Goal: Task Accomplishment & Management: Use online tool/utility

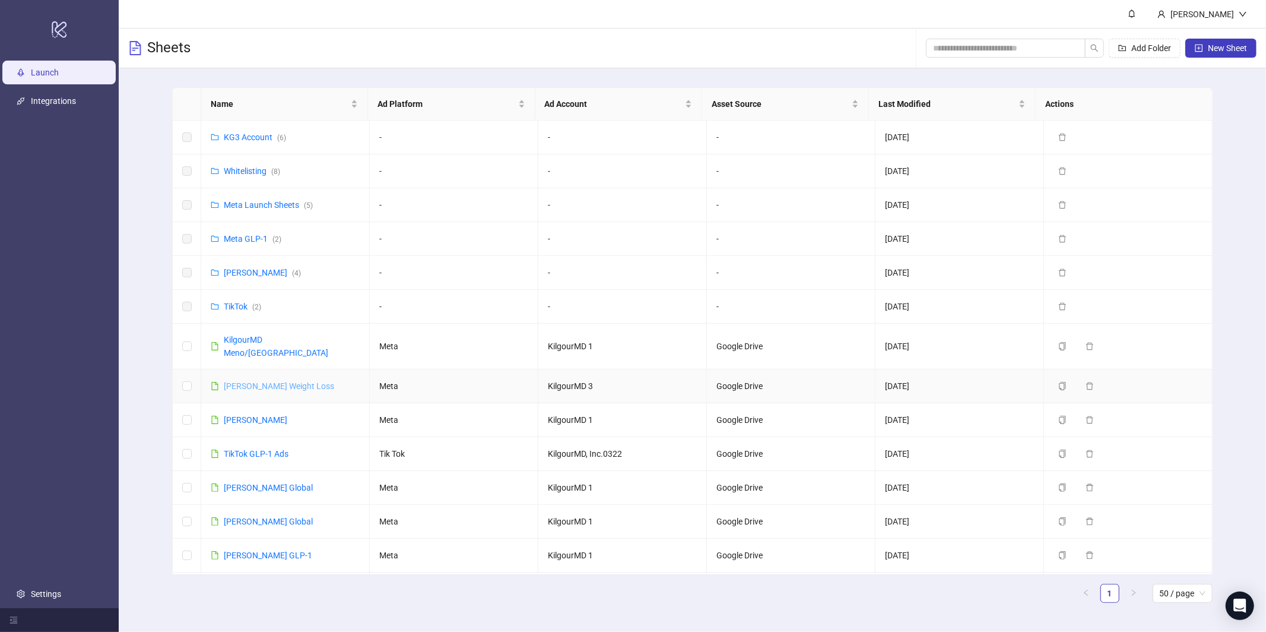
click at [261, 381] on link "[PERSON_NAME] Weight Loss" at bounding box center [279, 385] width 110 height 9
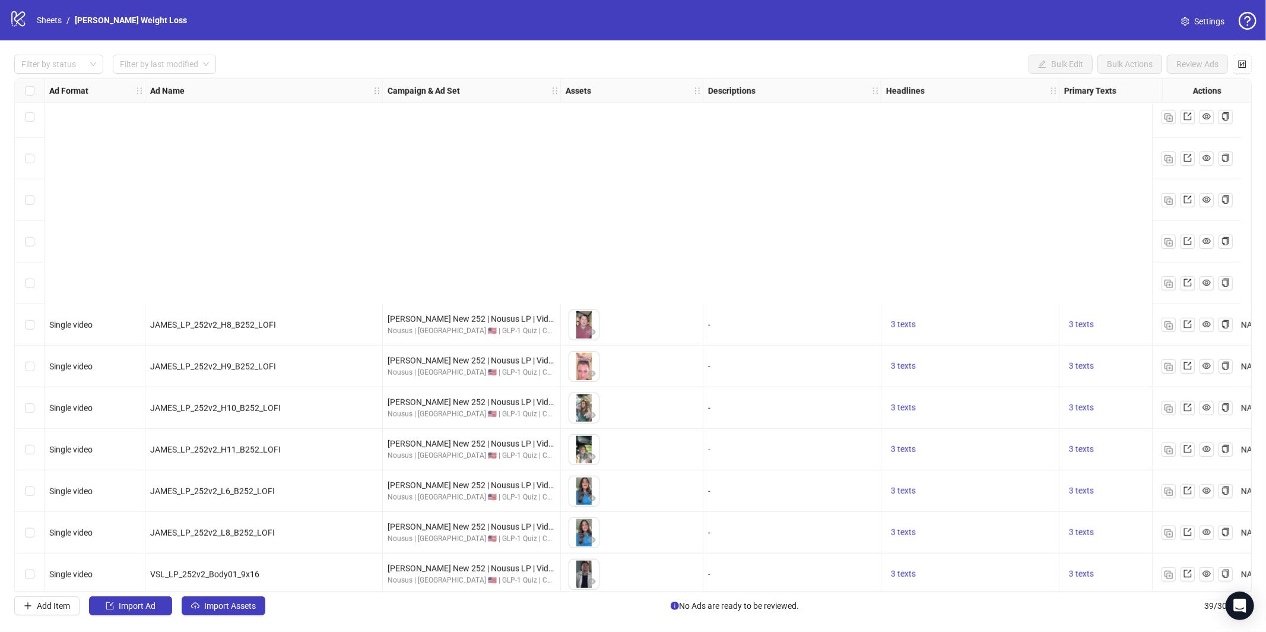
scroll to position [1137, 0]
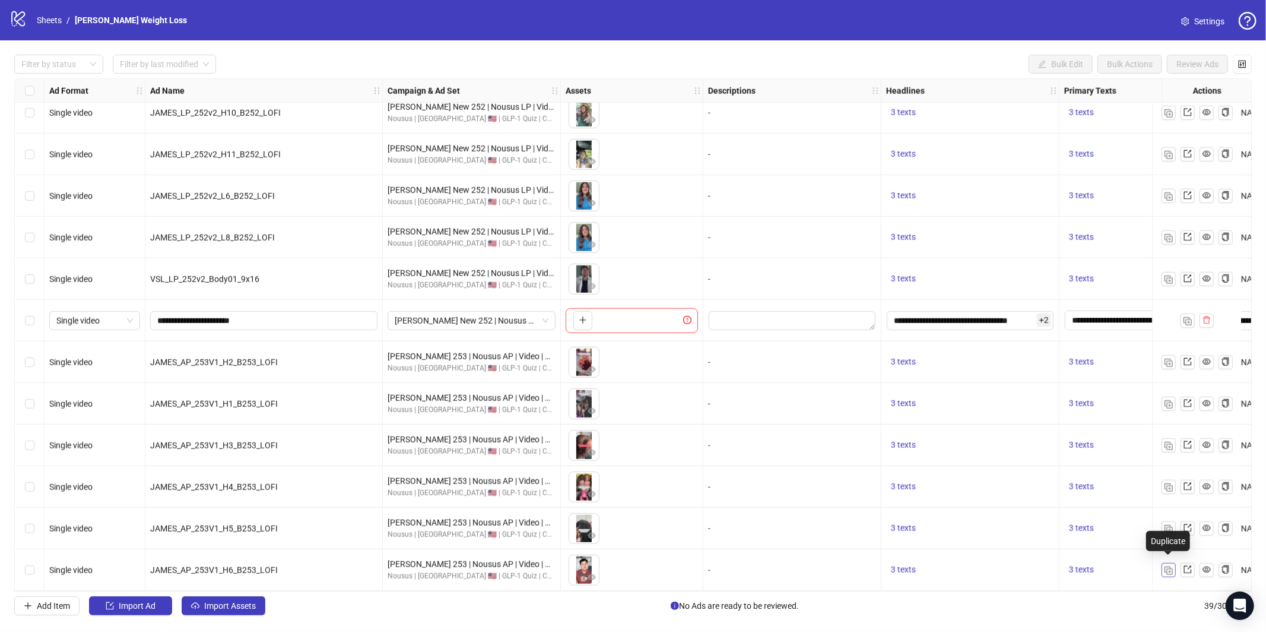
click at [1171, 566] on img "button" at bounding box center [1169, 570] width 8 height 8
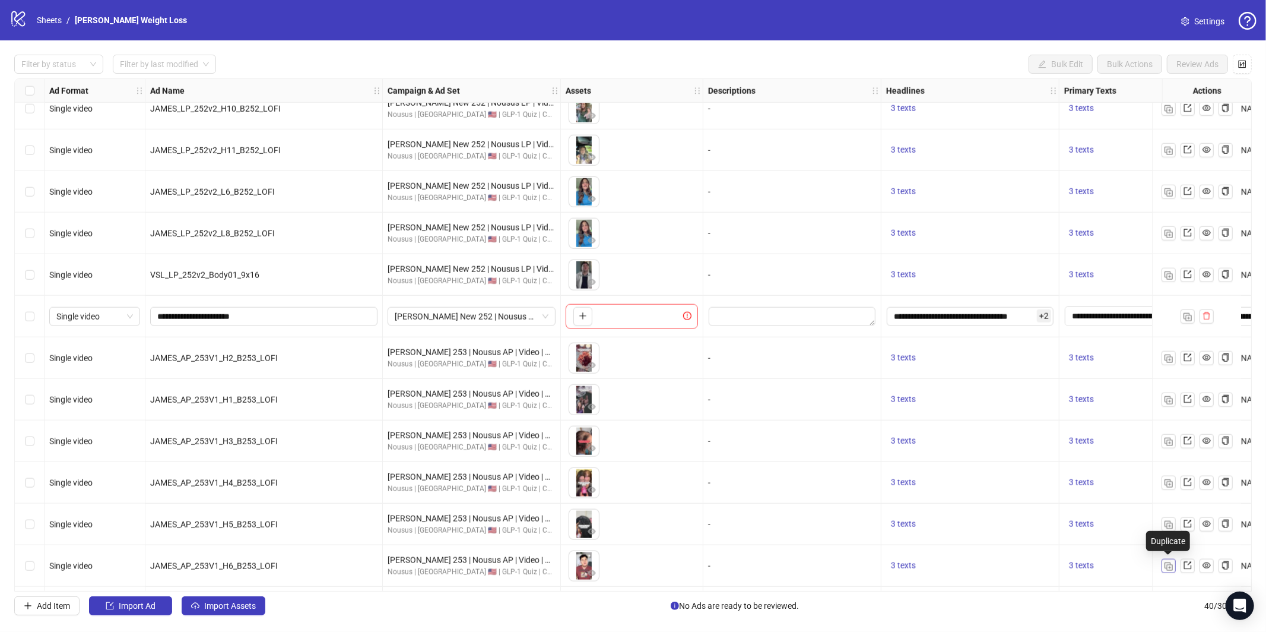
click at [1169, 566] on img "button" at bounding box center [1169, 566] width 8 height 8
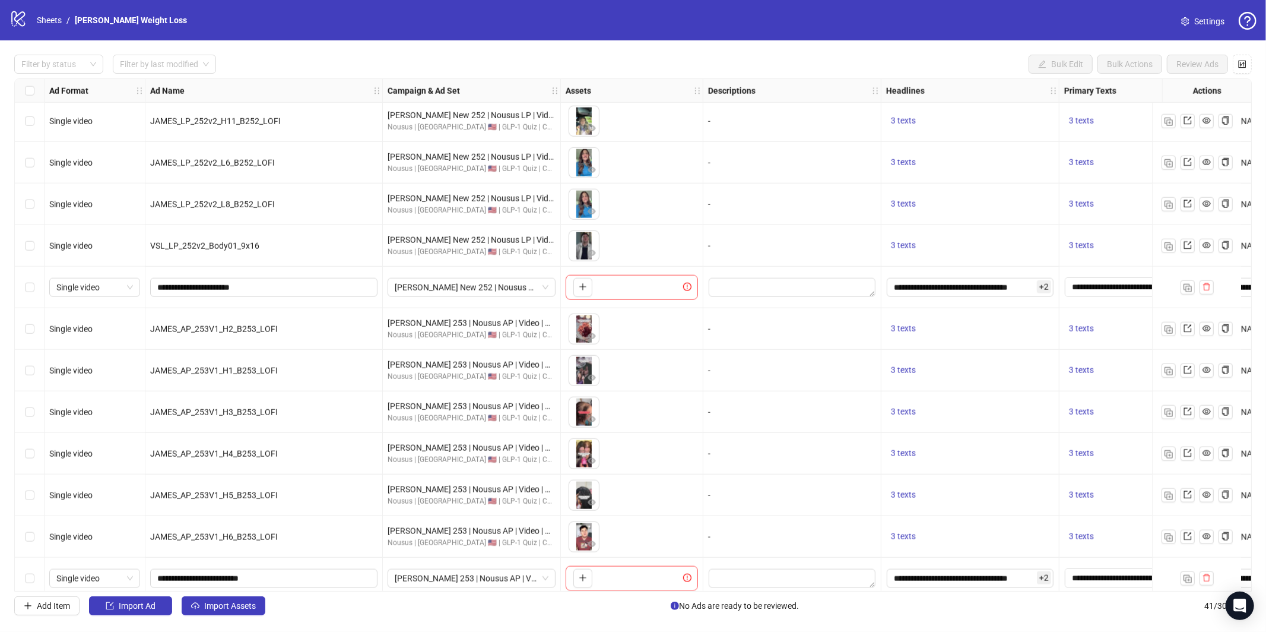
scroll to position [1179, 0]
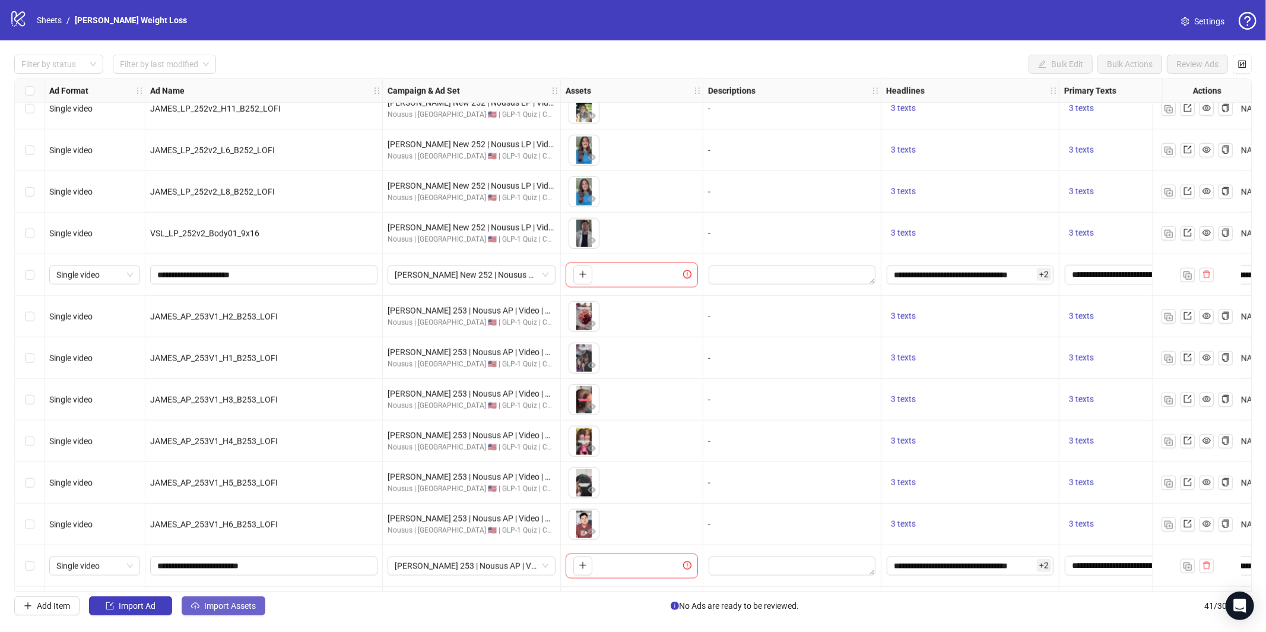
click at [252, 602] on span "Import Assets" at bounding box center [230, 605] width 52 height 9
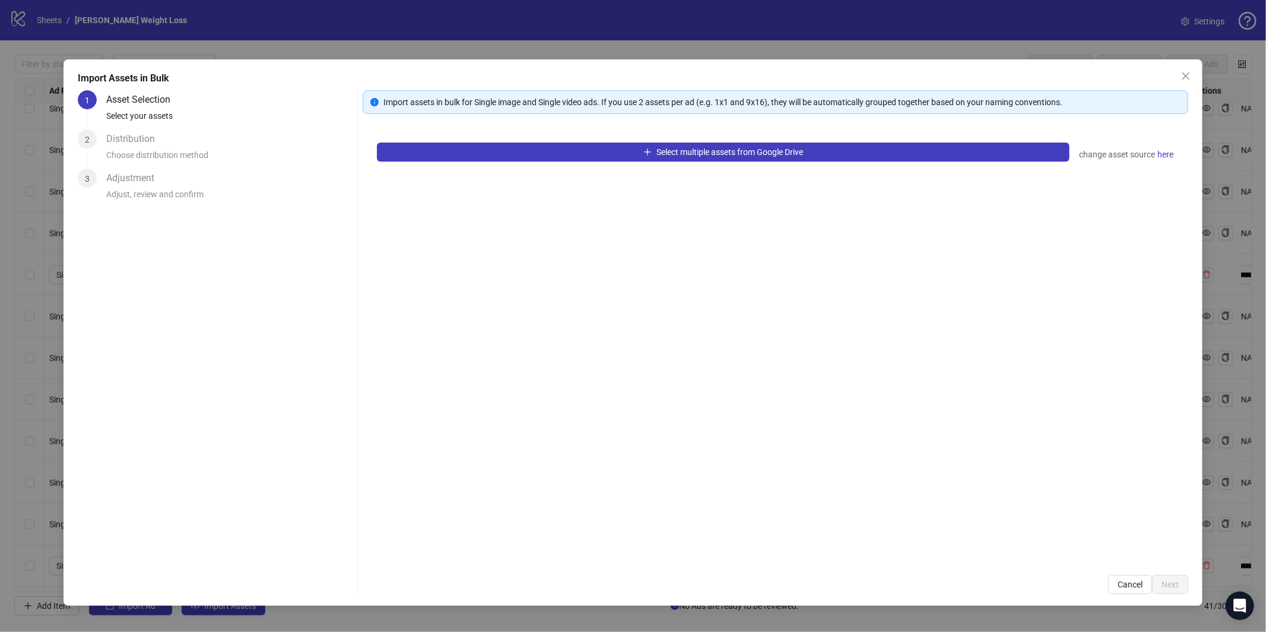
click at [567, 166] on div "Select multiple assets from Google Drive change asset source here" at bounding box center [776, 344] width 826 height 432
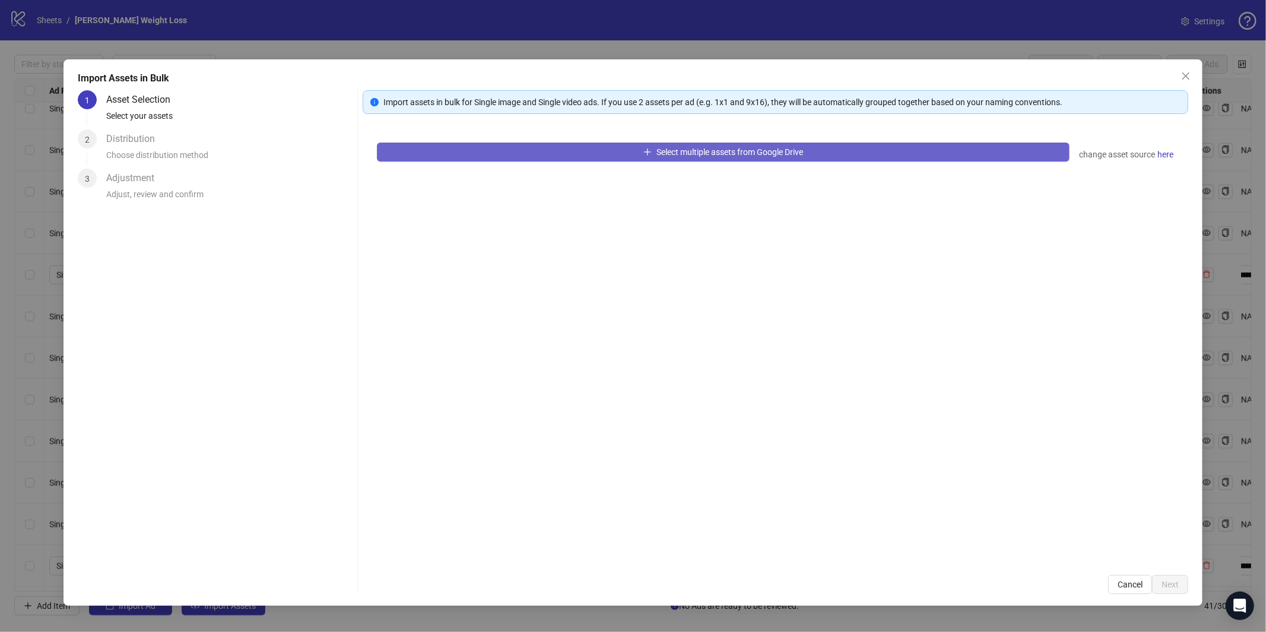
click at [570, 157] on button "Select multiple assets from Google Drive" at bounding box center [723, 151] width 693 height 19
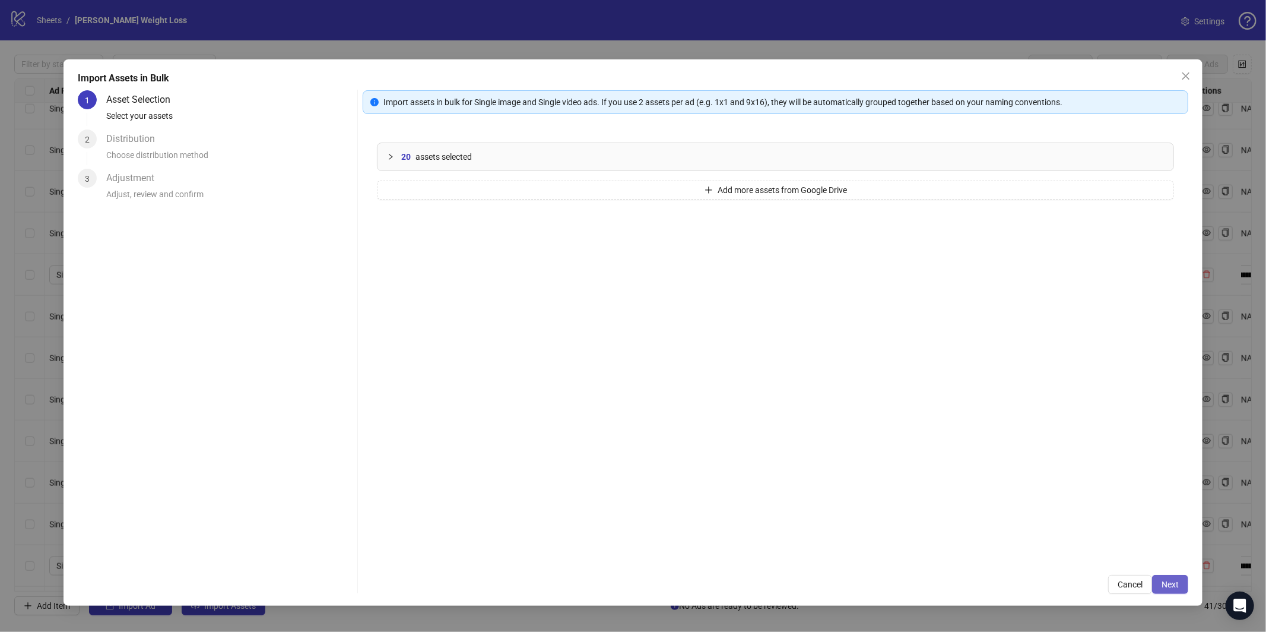
click at [1159, 577] on button "Next" at bounding box center [1170, 584] width 36 height 19
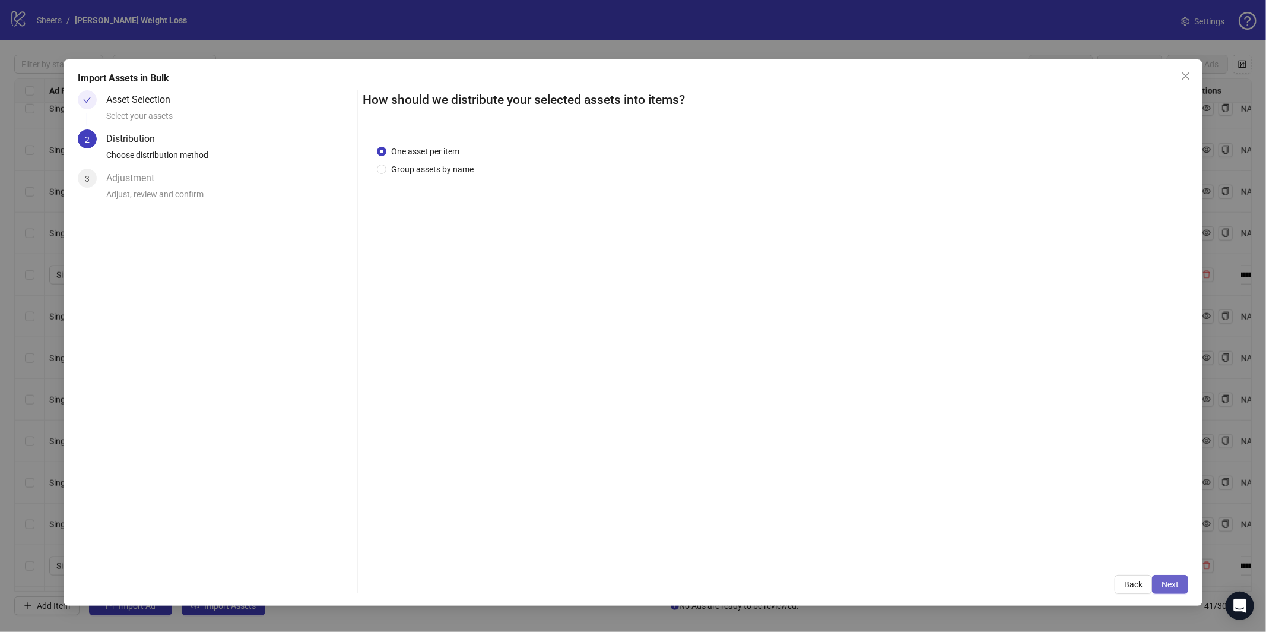
click at [1171, 588] on span "Next" at bounding box center [1170, 583] width 17 height 9
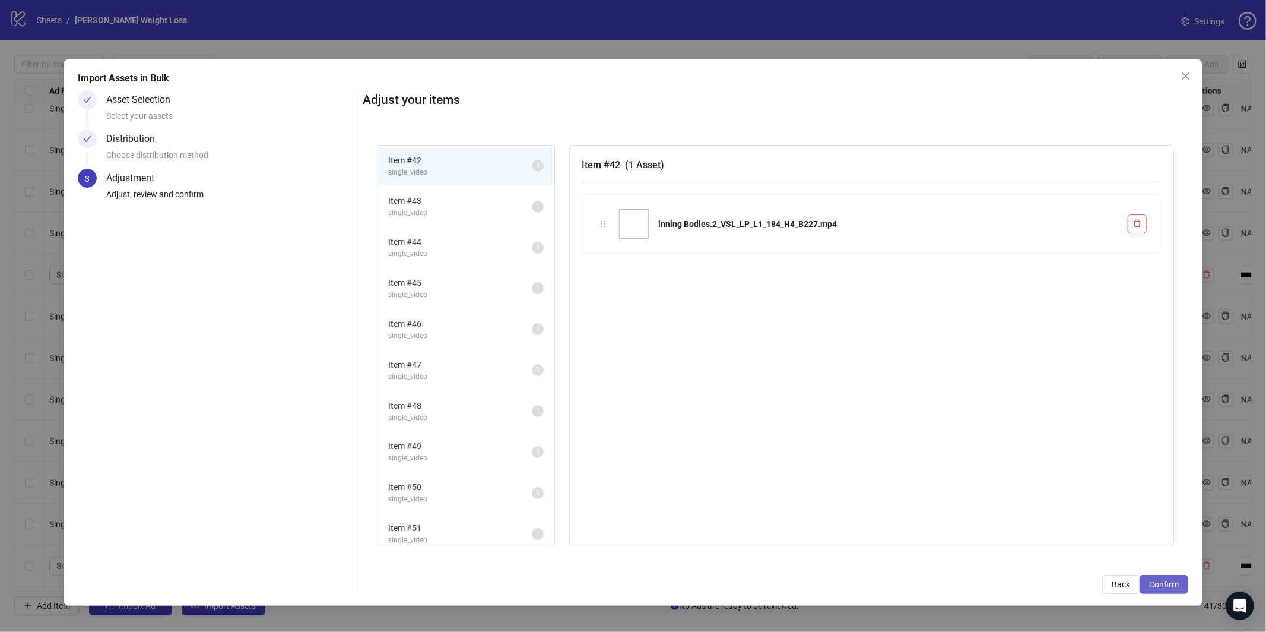
click at [1163, 581] on span "Confirm" at bounding box center [1164, 583] width 30 height 9
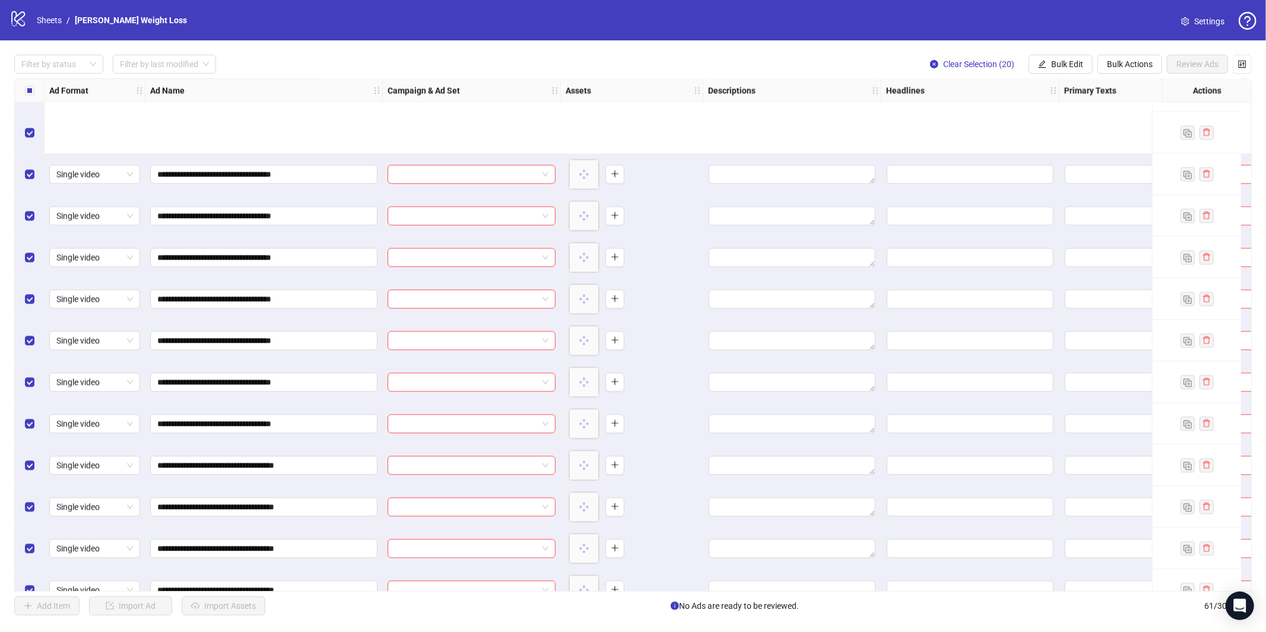
scroll to position [2051, 0]
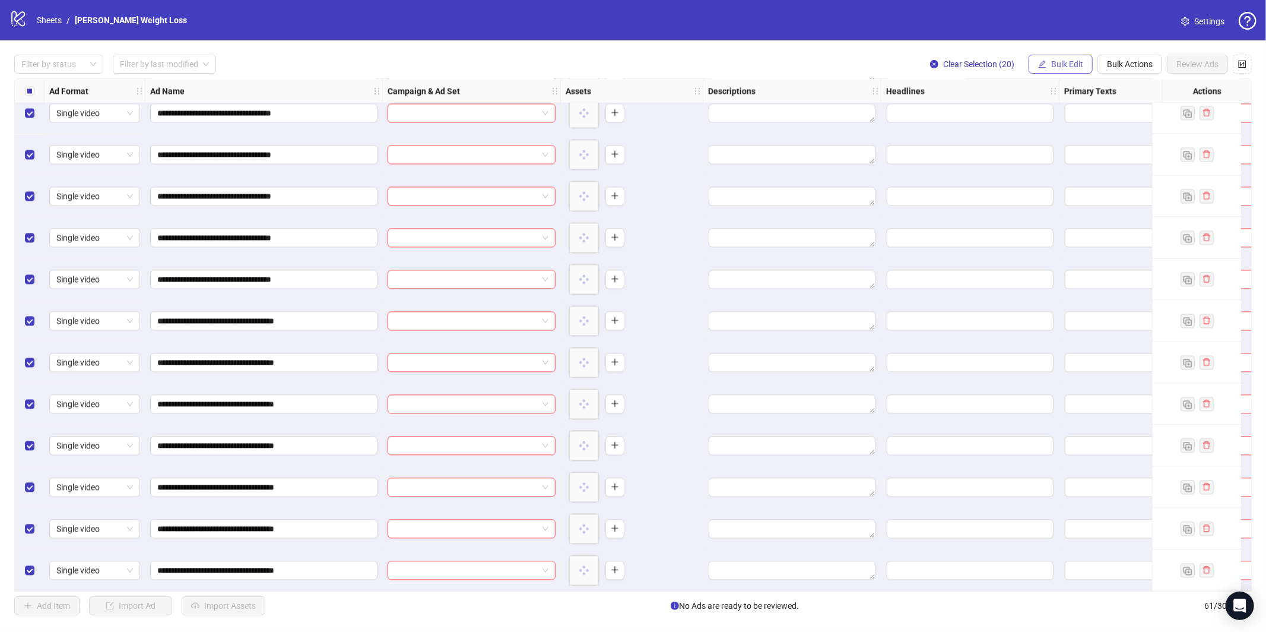
click at [1073, 66] on span "Bulk Edit" at bounding box center [1068, 63] width 32 height 9
click at [1045, 123] on span "Campaign & Ad Set" at bounding box center [1072, 125] width 71 height 13
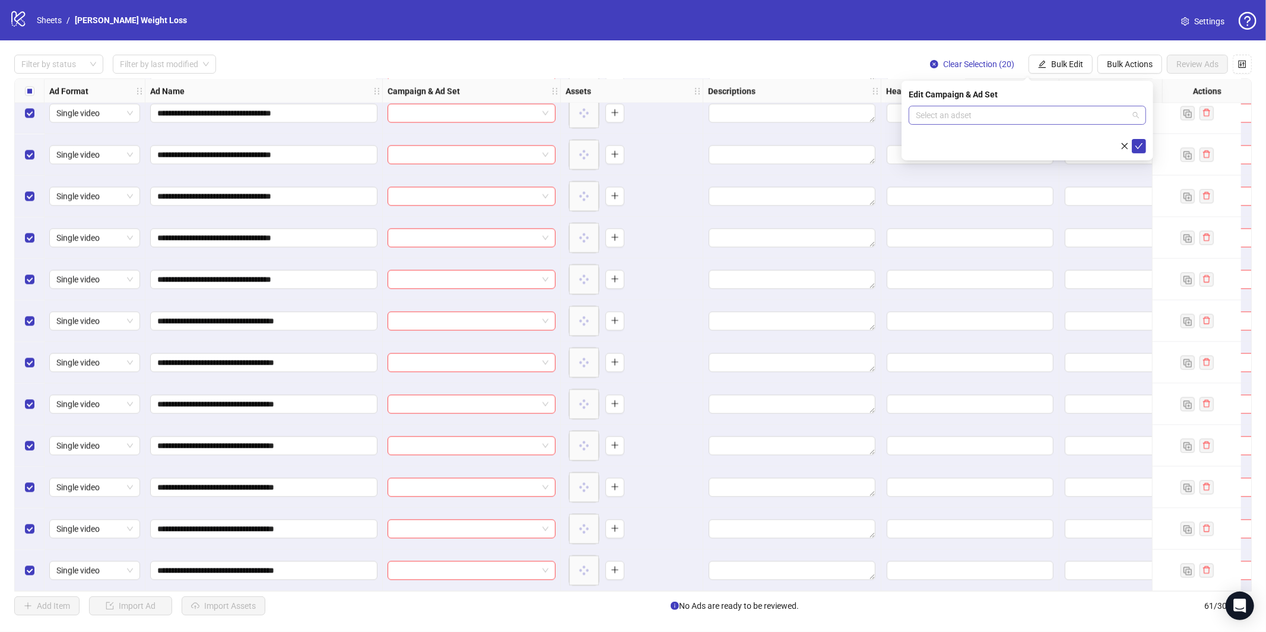
click at [1041, 118] on input "search" at bounding box center [1022, 115] width 213 height 18
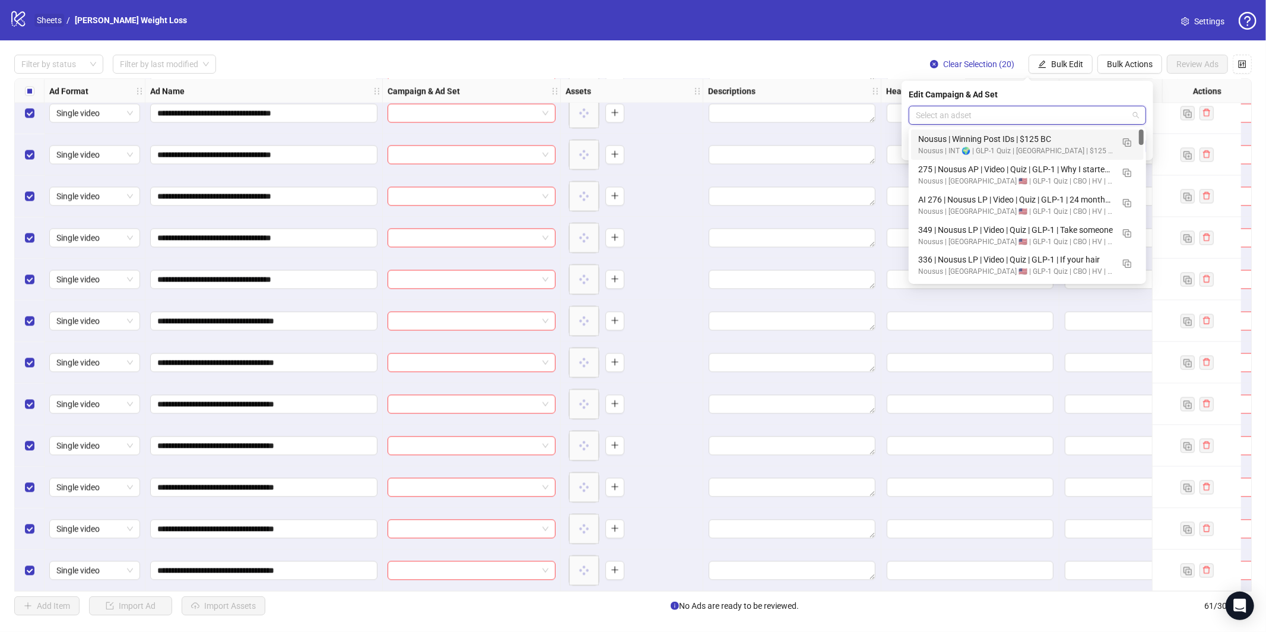
click at [51, 25] on link "Sheets" at bounding box center [49, 20] width 30 height 13
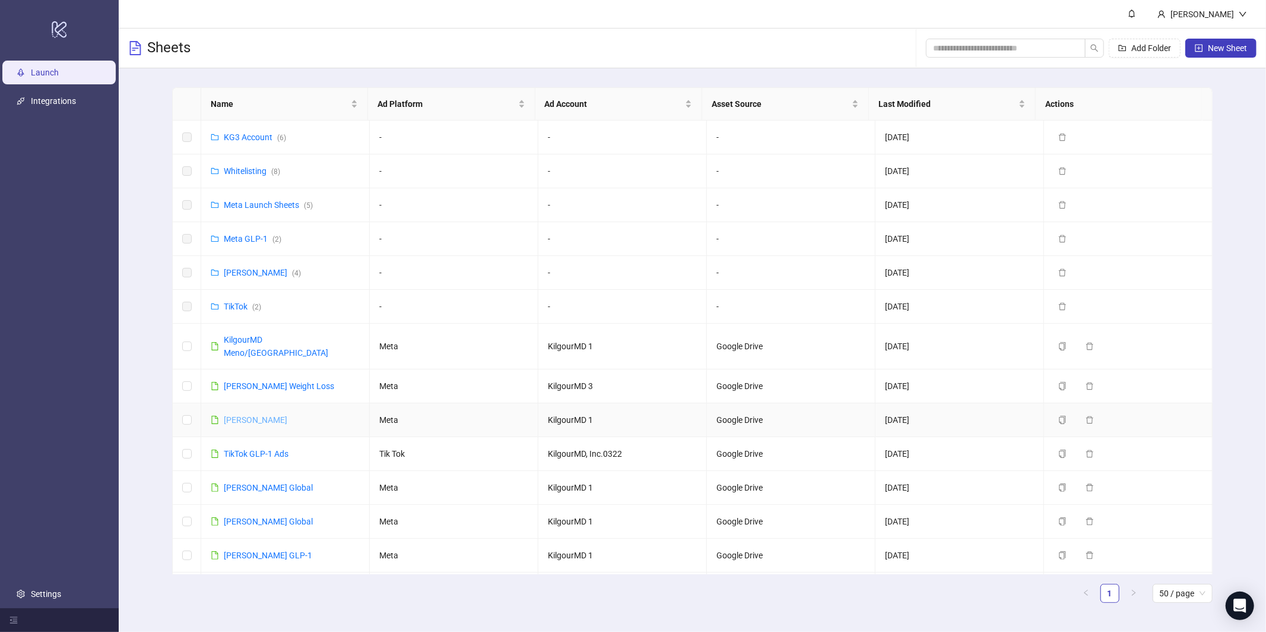
click at [266, 415] on link "[PERSON_NAME]" at bounding box center [256, 419] width 64 height 9
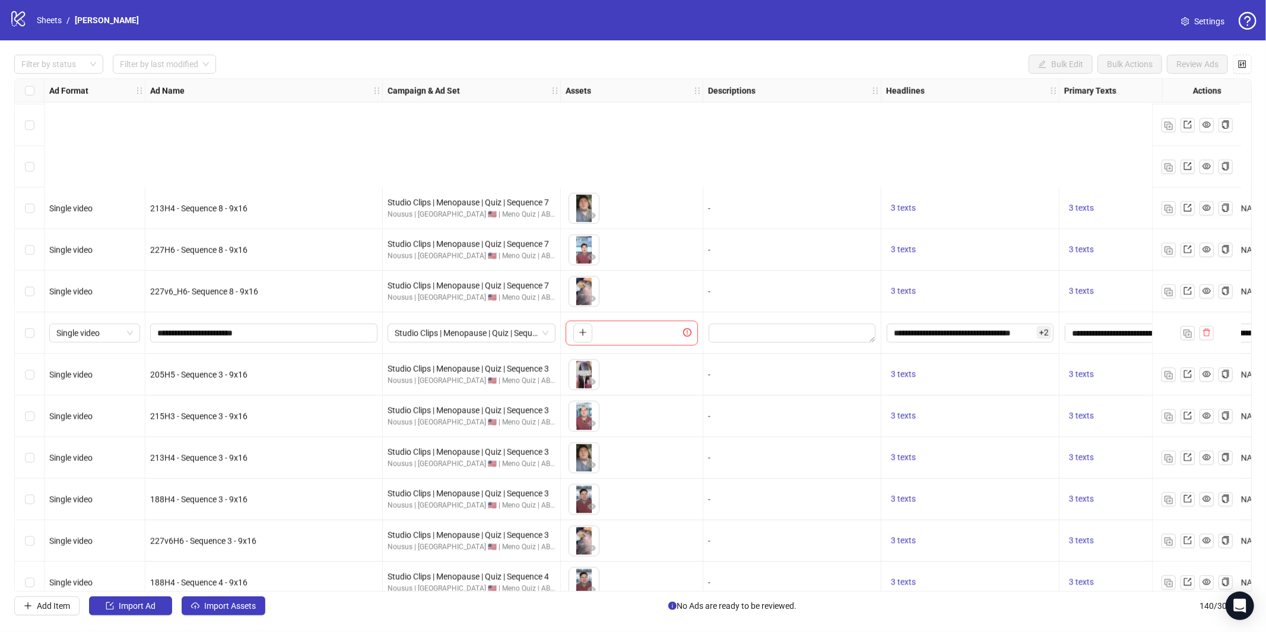
scroll to position [5335, 0]
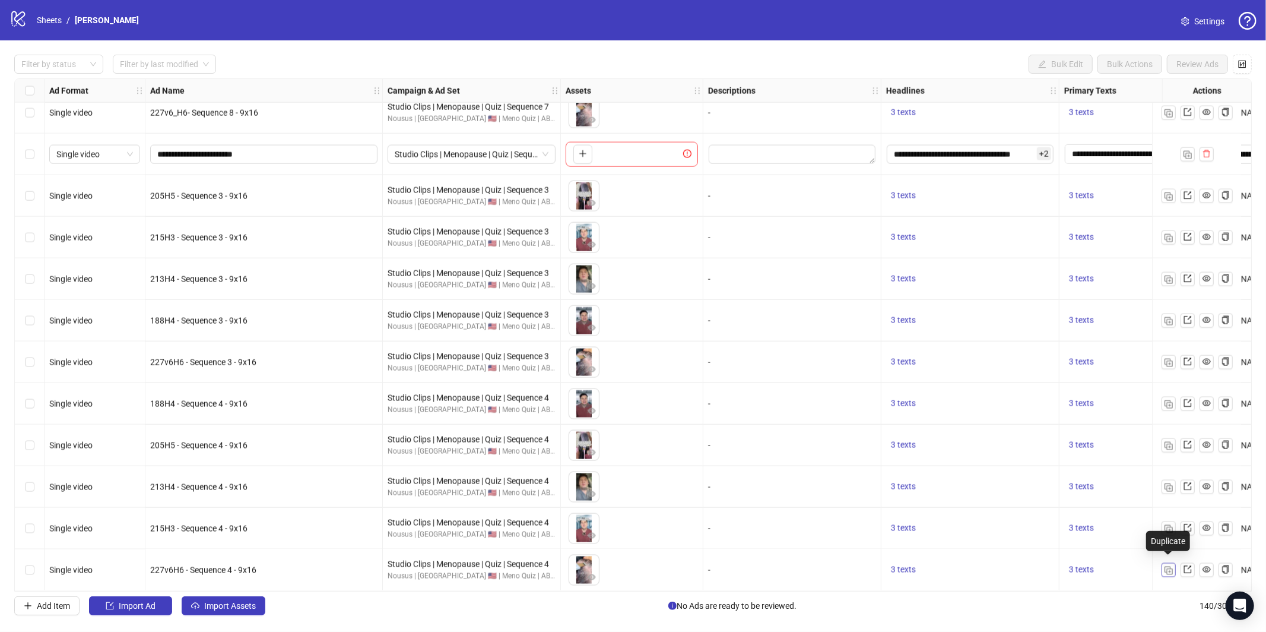
click at [1171, 566] on img "button" at bounding box center [1169, 570] width 8 height 8
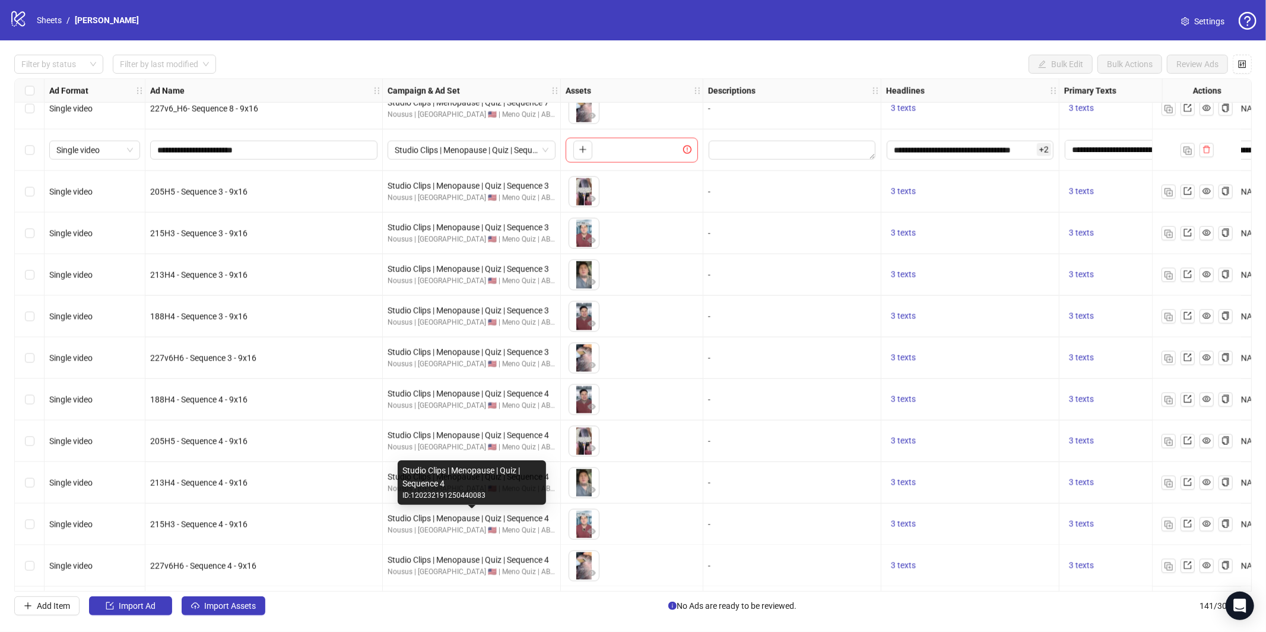
scroll to position [5376, 0]
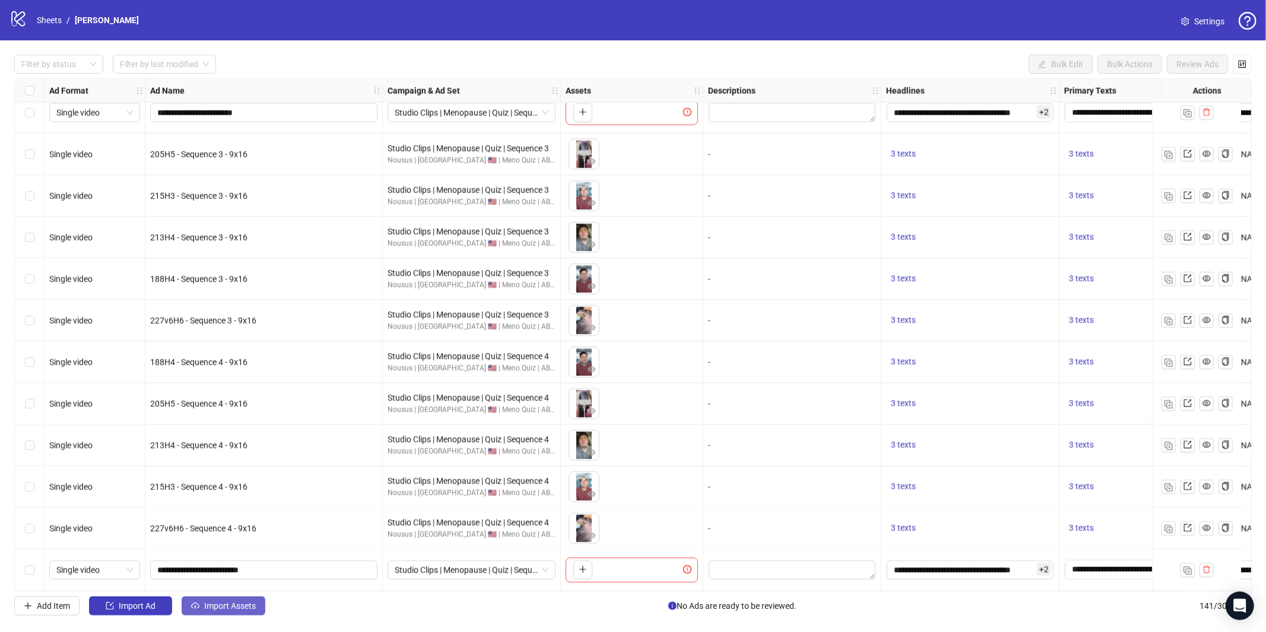
click at [233, 603] on span "Import Assets" at bounding box center [230, 605] width 52 height 9
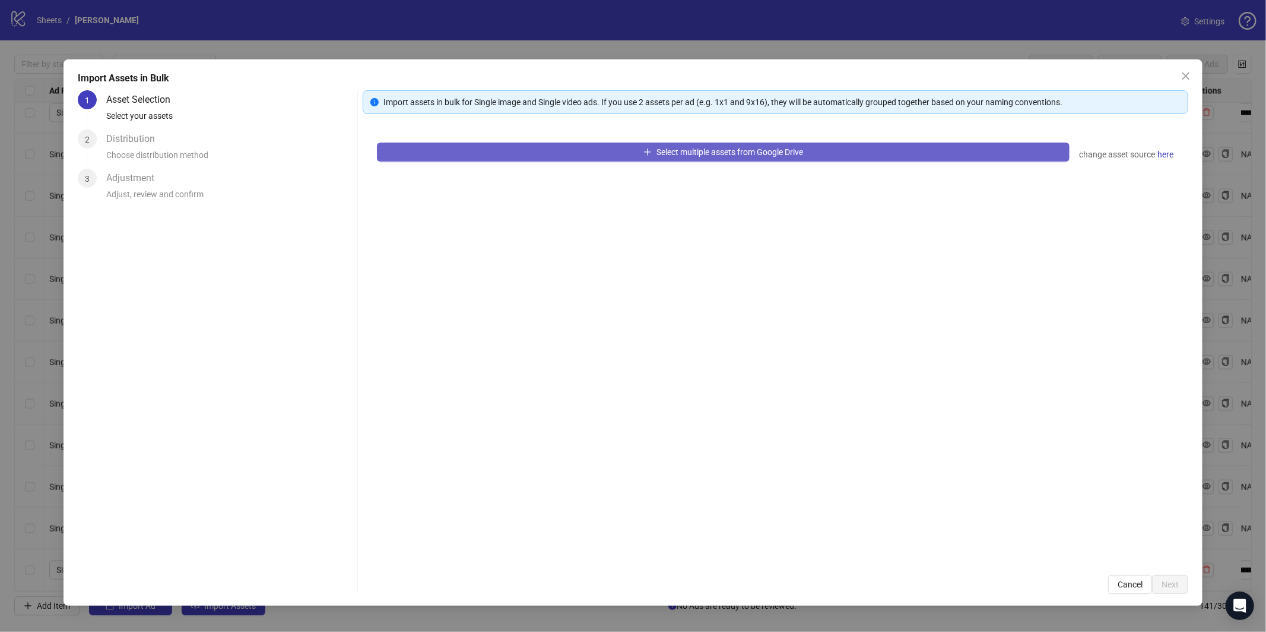
click at [576, 150] on button "Select multiple assets from Google Drive" at bounding box center [723, 151] width 693 height 19
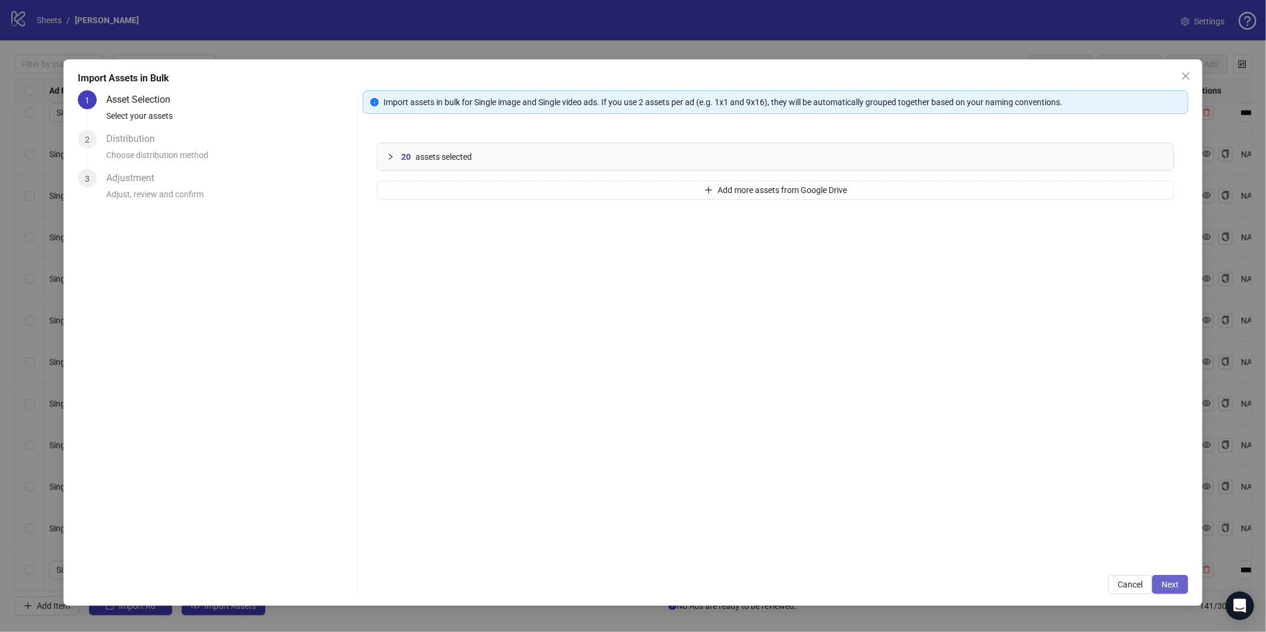
click at [1173, 587] on span "Next" at bounding box center [1170, 583] width 17 height 9
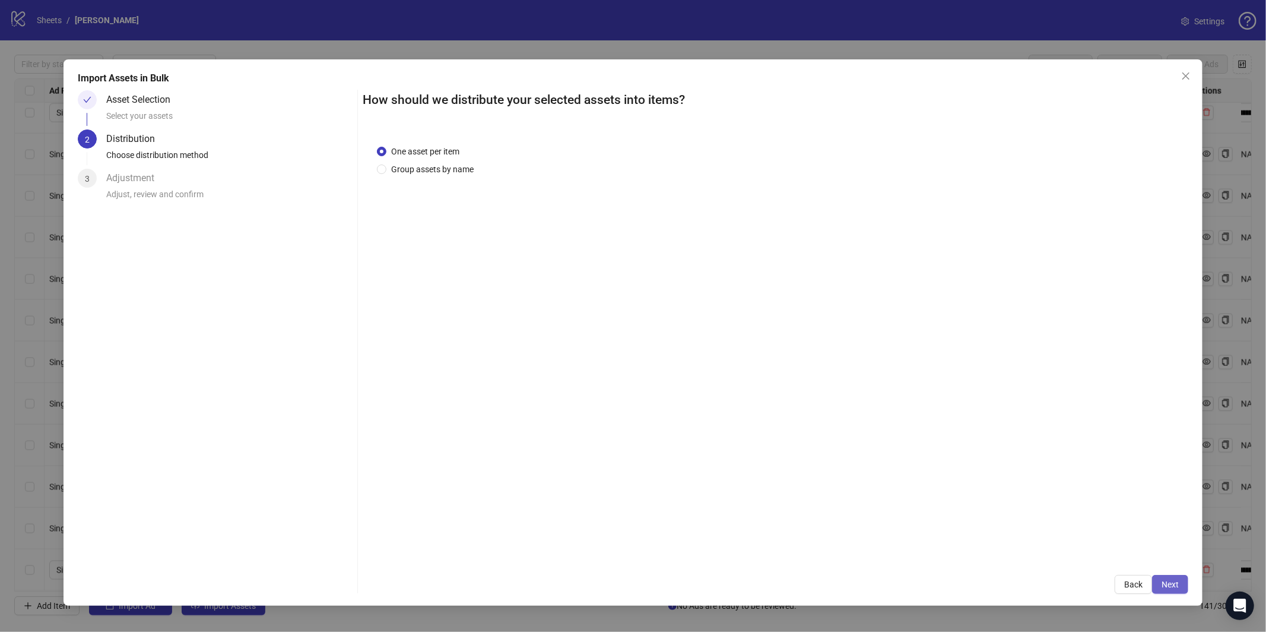
click at [1169, 582] on span "Next" at bounding box center [1170, 583] width 17 height 9
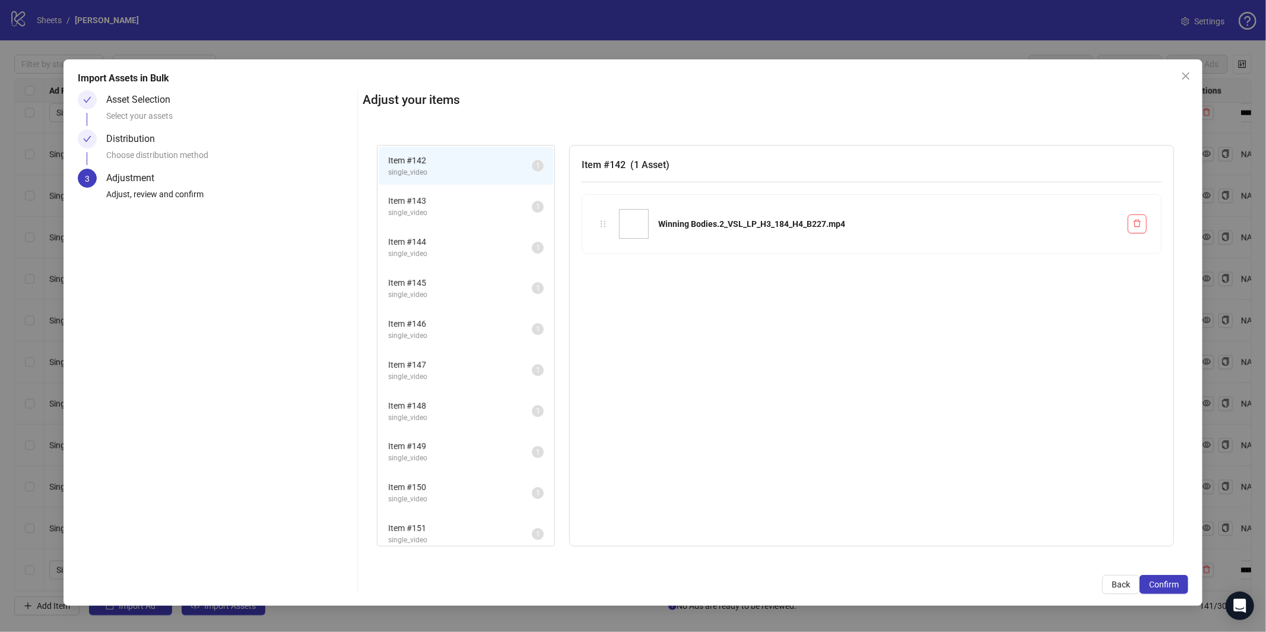
click at [1170, 582] on span "Confirm" at bounding box center [1164, 583] width 30 height 9
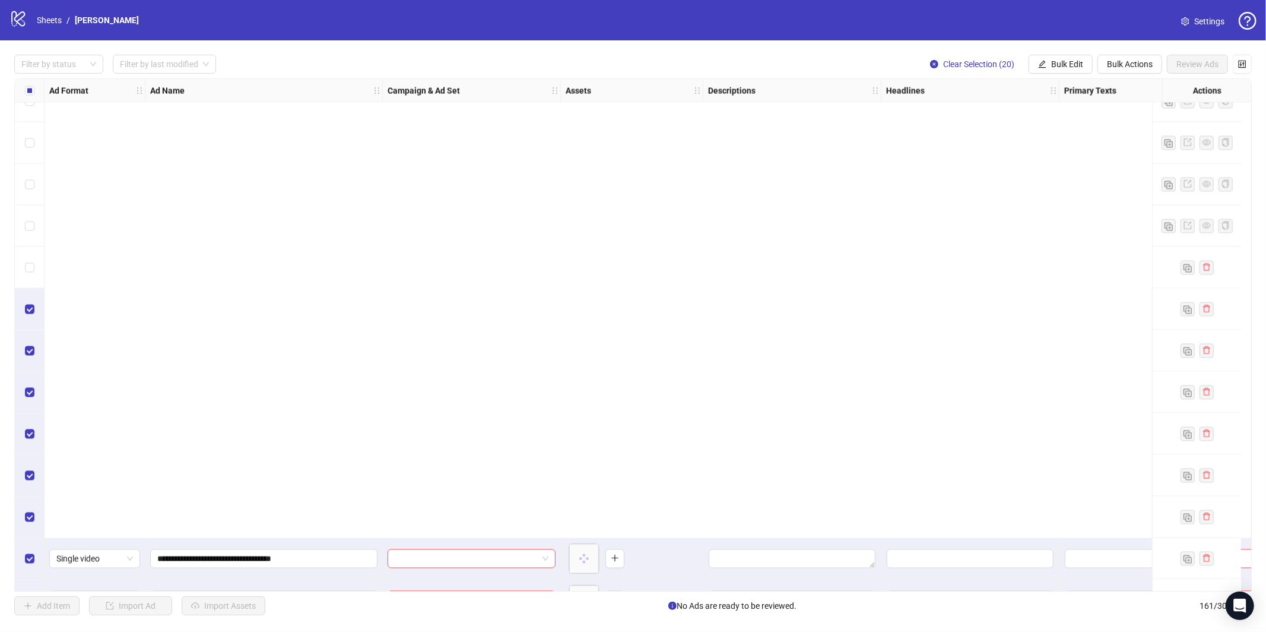
scroll to position [6208, 0]
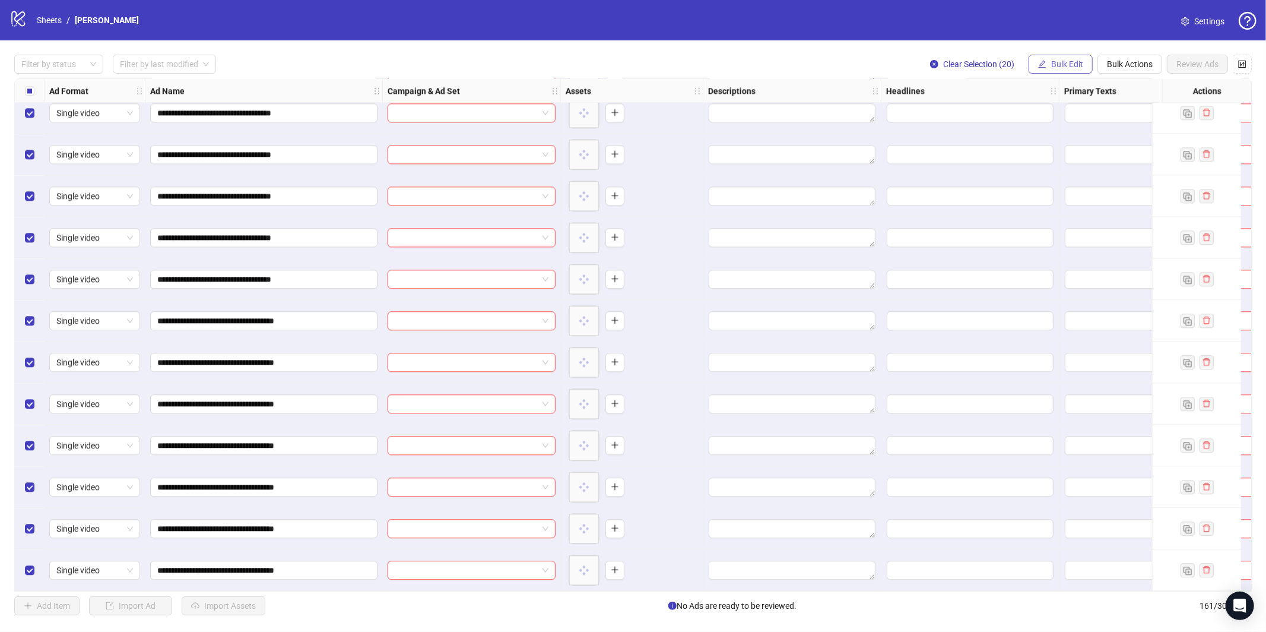
click at [1055, 69] on button "Bulk Edit" at bounding box center [1061, 64] width 64 height 19
click at [1062, 121] on span "Campaign & Ad Set" at bounding box center [1072, 125] width 71 height 13
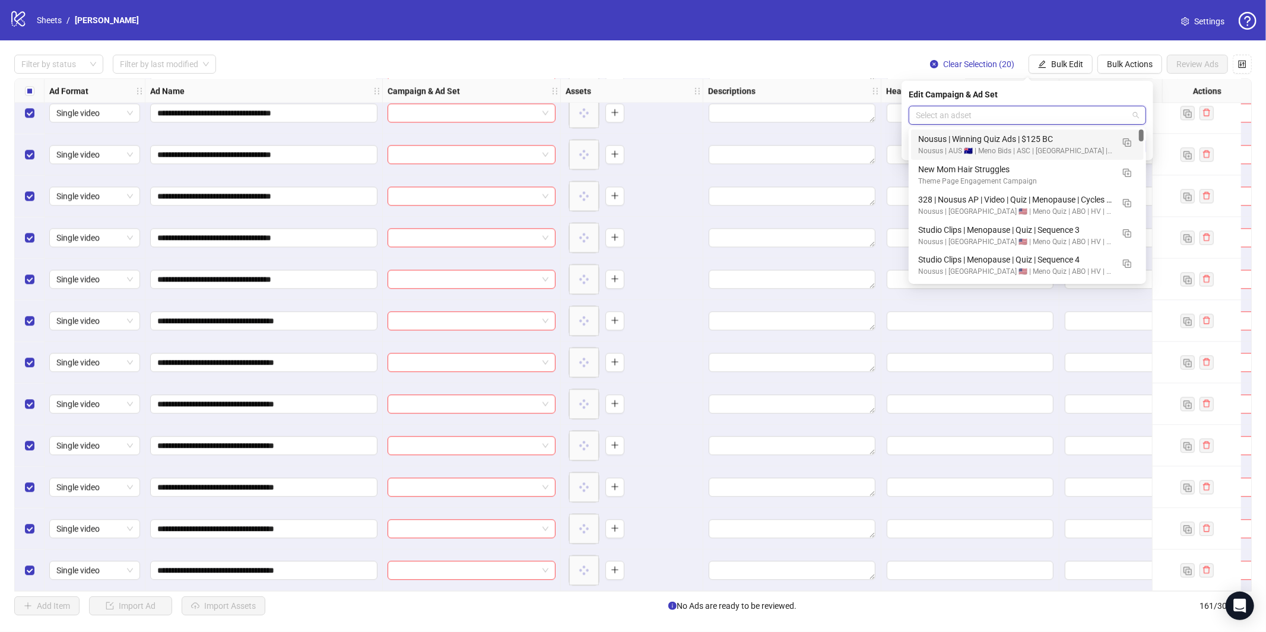
click at [1049, 123] on input "search" at bounding box center [1022, 115] width 213 height 18
click at [1123, 199] on img "button" at bounding box center [1127, 203] width 8 height 8
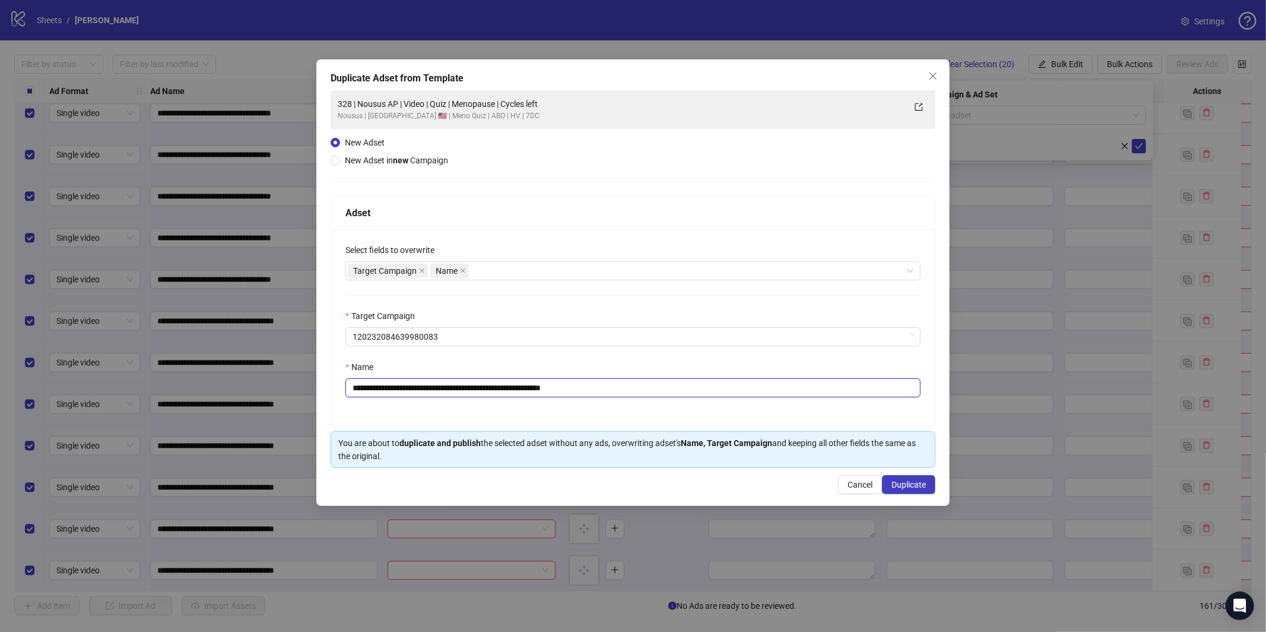
click at [682, 388] on input "**********" at bounding box center [633, 387] width 575 height 19
paste input "*********"
type input "**********"
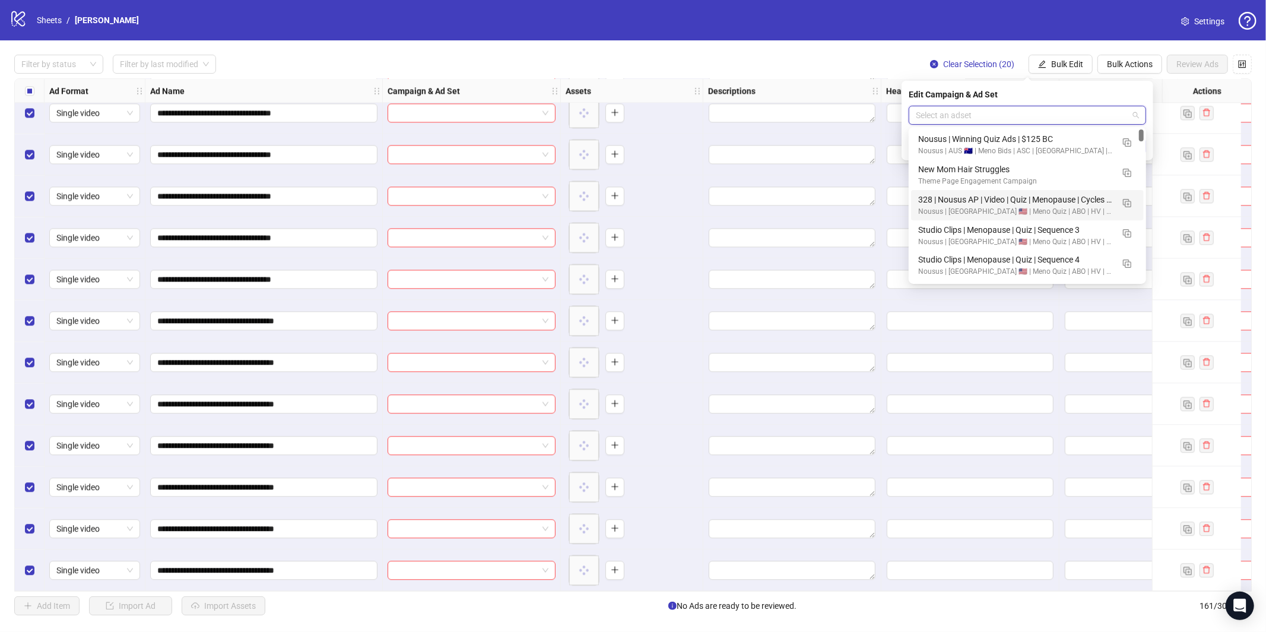
click at [1044, 114] on input "search" at bounding box center [1022, 115] width 213 height 18
click at [1126, 202] on img "button" at bounding box center [1127, 203] width 8 height 8
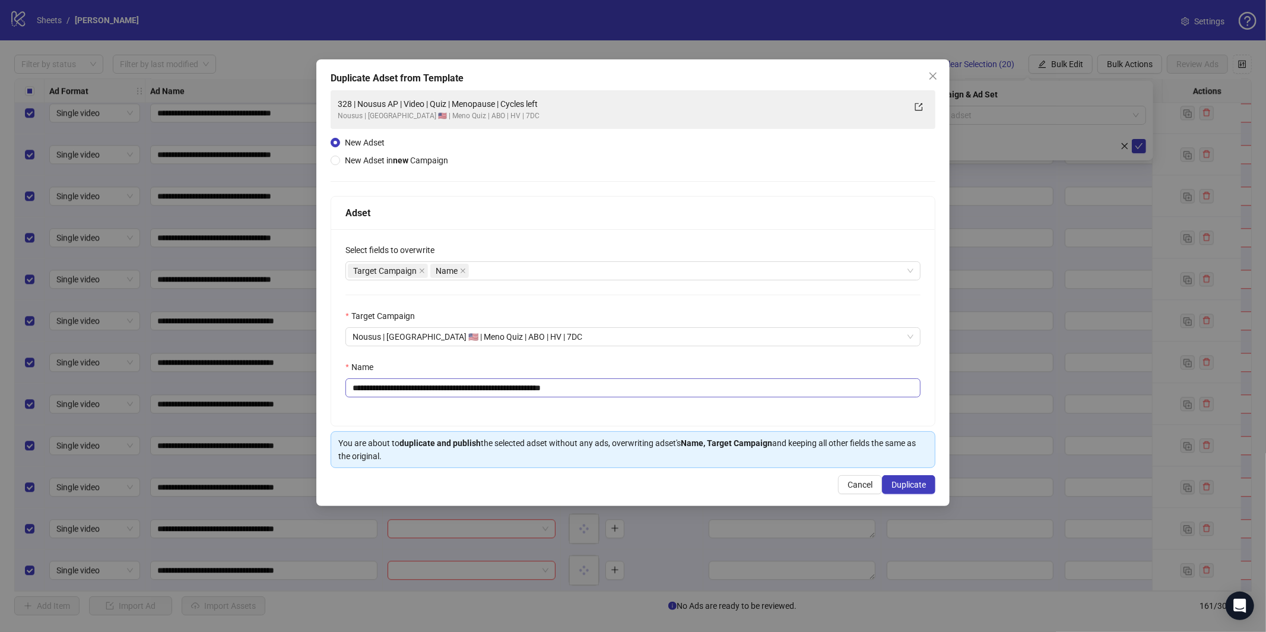
click at [662, 400] on div "**********" at bounding box center [633, 327] width 604 height 197
drag, startPoint x: 666, startPoint y: 391, endPoint x: 681, endPoint y: 391, distance: 15.4
click at [666, 391] on input "**********" at bounding box center [633, 387] width 575 height 19
paste input "*********"
type input "**********"
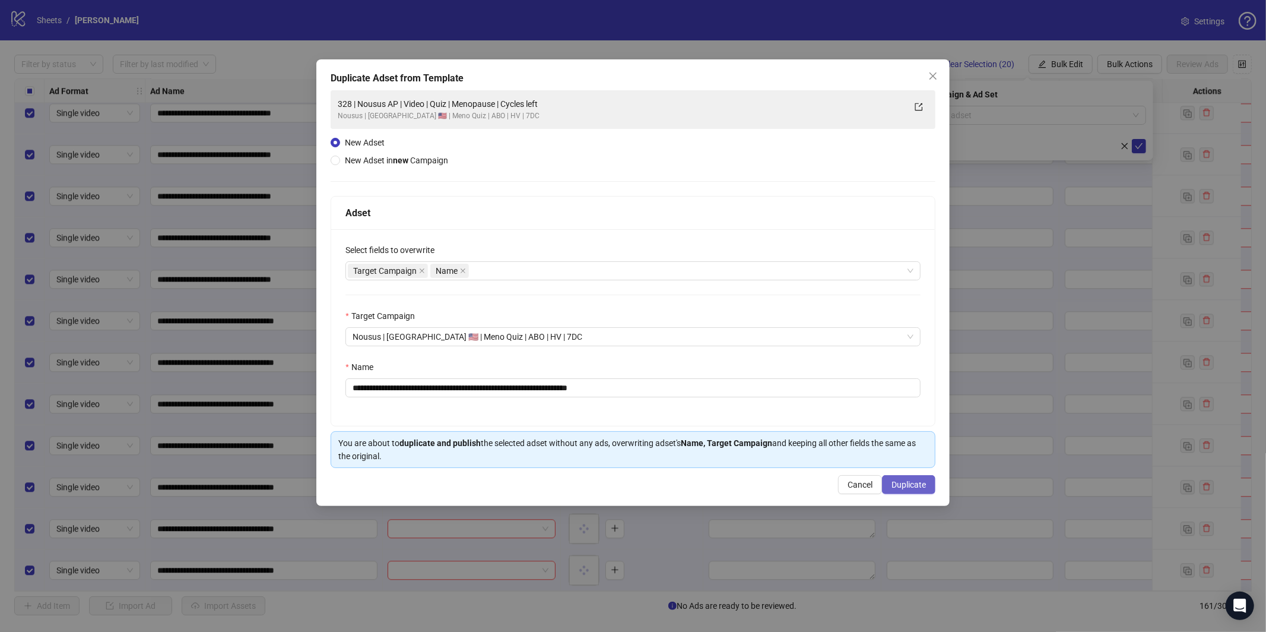
click at [900, 487] on span "Duplicate" at bounding box center [909, 484] width 34 height 9
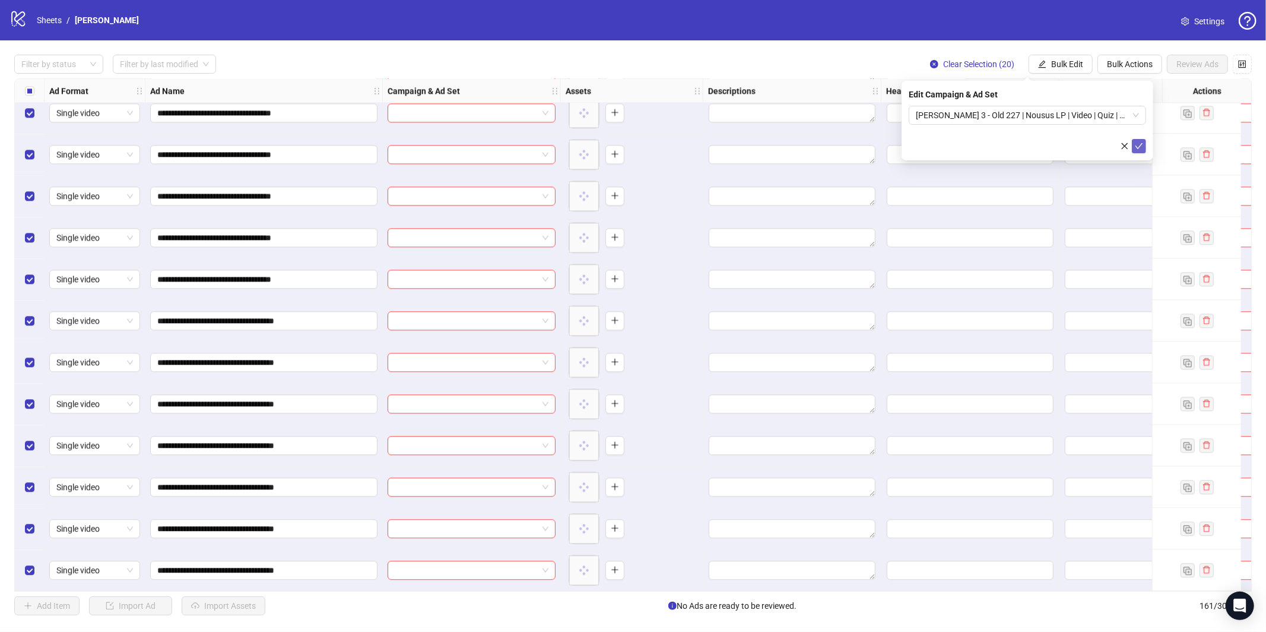
click at [1139, 145] on icon "check" at bounding box center [1139, 146] width 8 height 8
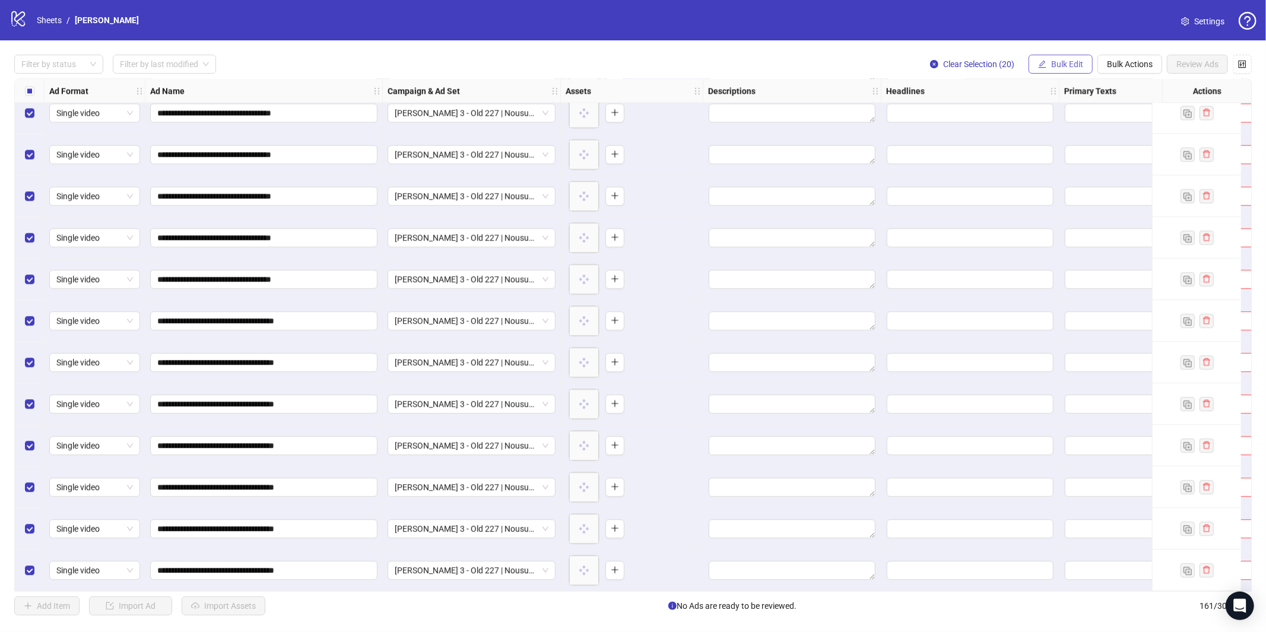
click at [1054, 58] on button "Bulk Edit" at bounding box center [1061, 64] width 64 height 19
click at [1052, 57] on button "Bulk Edit" at bounding box center [1061, 64] width 64 height 19
click at [1079, 163] on span "Headlines" at bounding box center [1072, 163] width 71 height 13
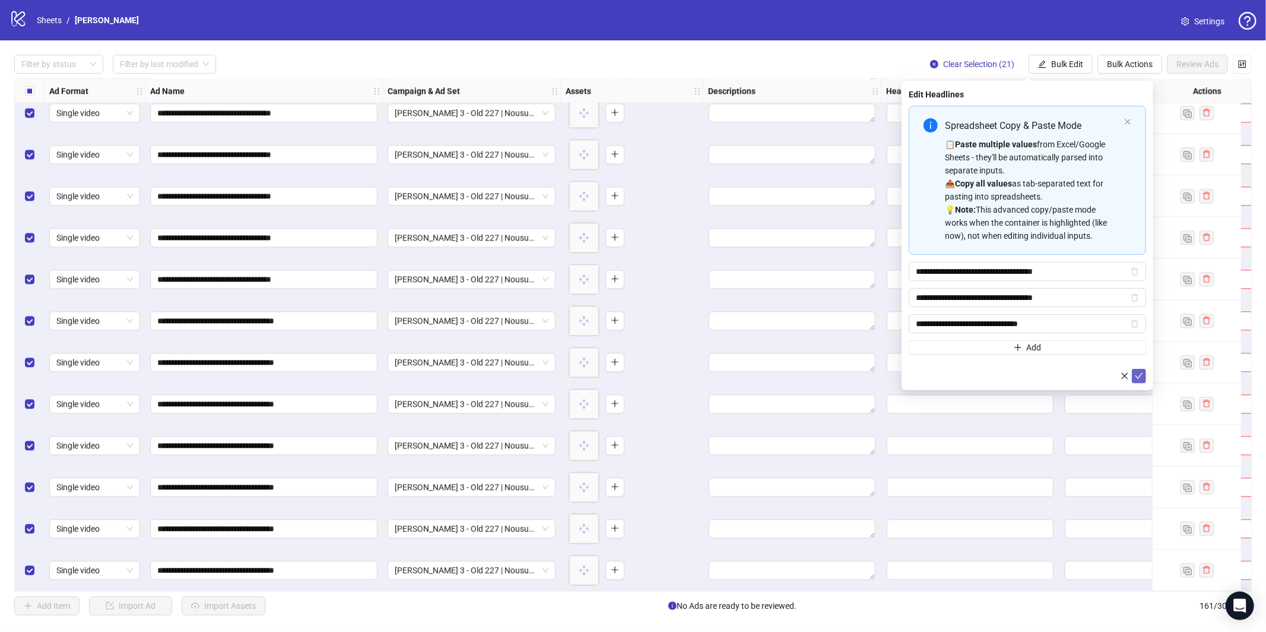
click at [1143, 374] on icon "check" at bounding box center [1139, 376] width 8 height 8
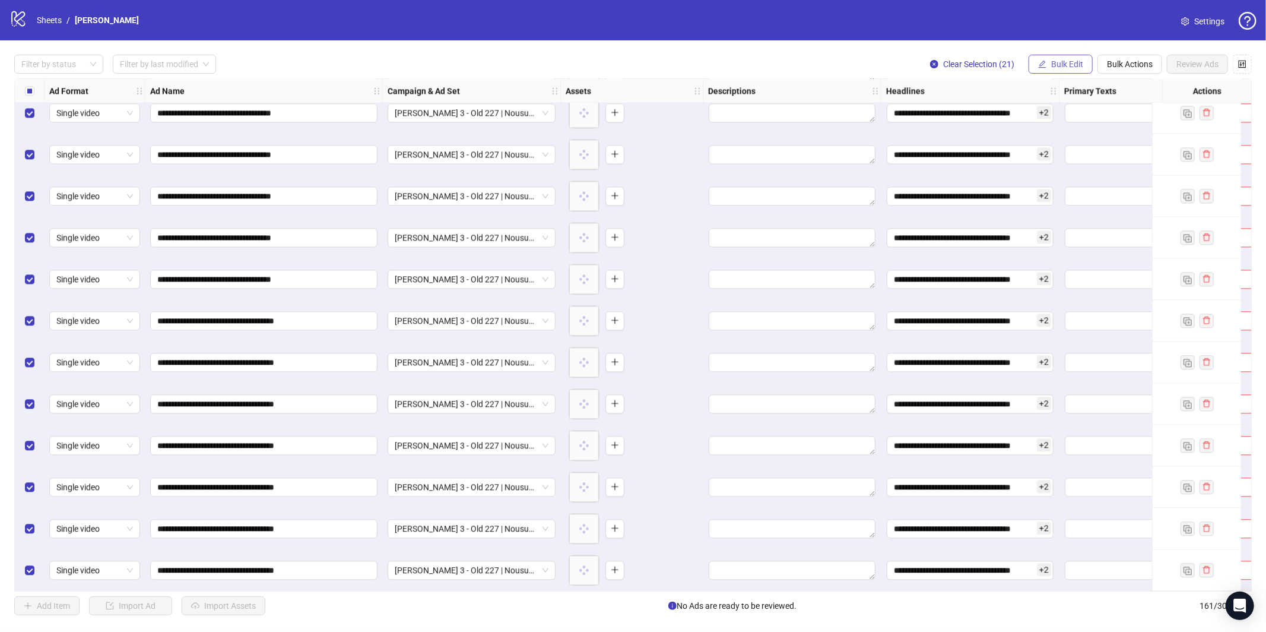
click at [1072, 68] on span "Bulk Edit" at bounding box center [1068, 63] width 32 height 9
click at [1067, 180] on span "Primary Texts" at bounding box center [1072, 182] width 71 height 13
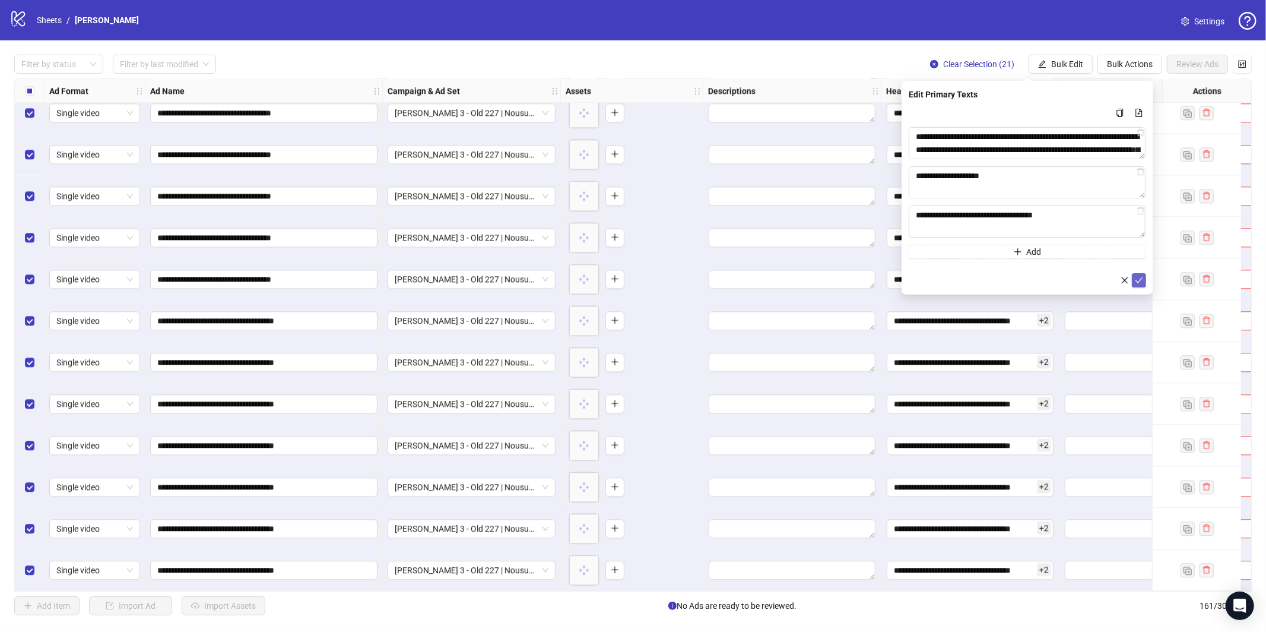
click at [1142, 280] on icon "check" at bounding box center [1139, 280] width 8 height 8
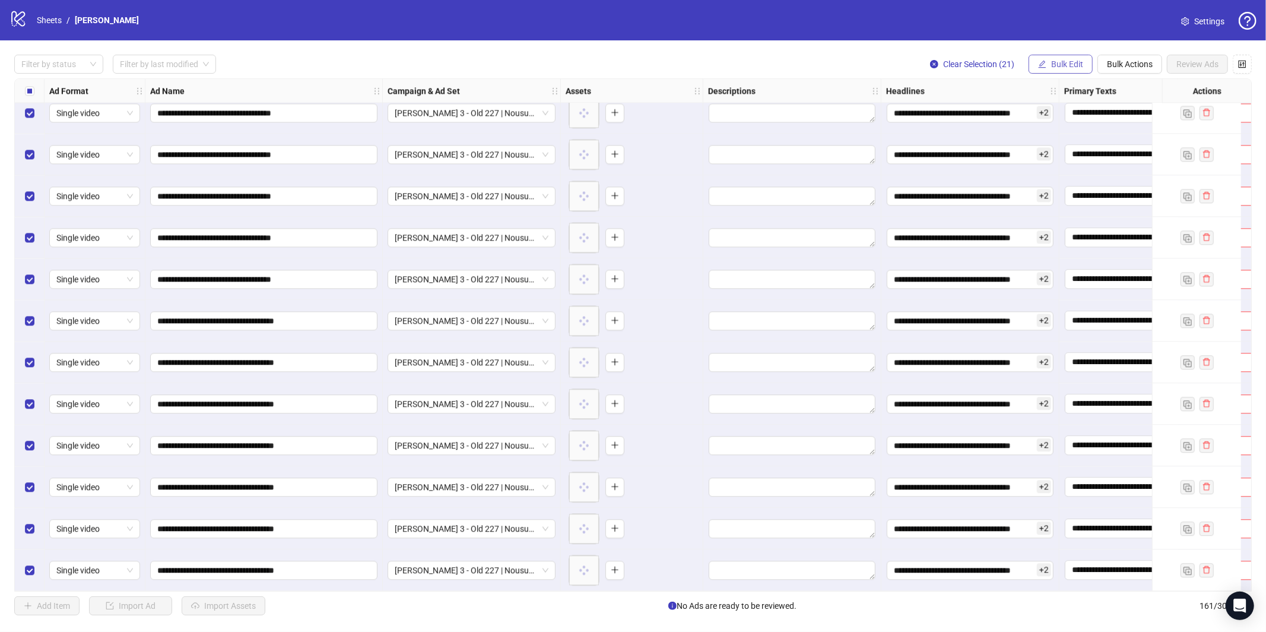
click at [1071, 63] on span "Bulk Edit" at bounding box center [1068, 63] width 32 height 9
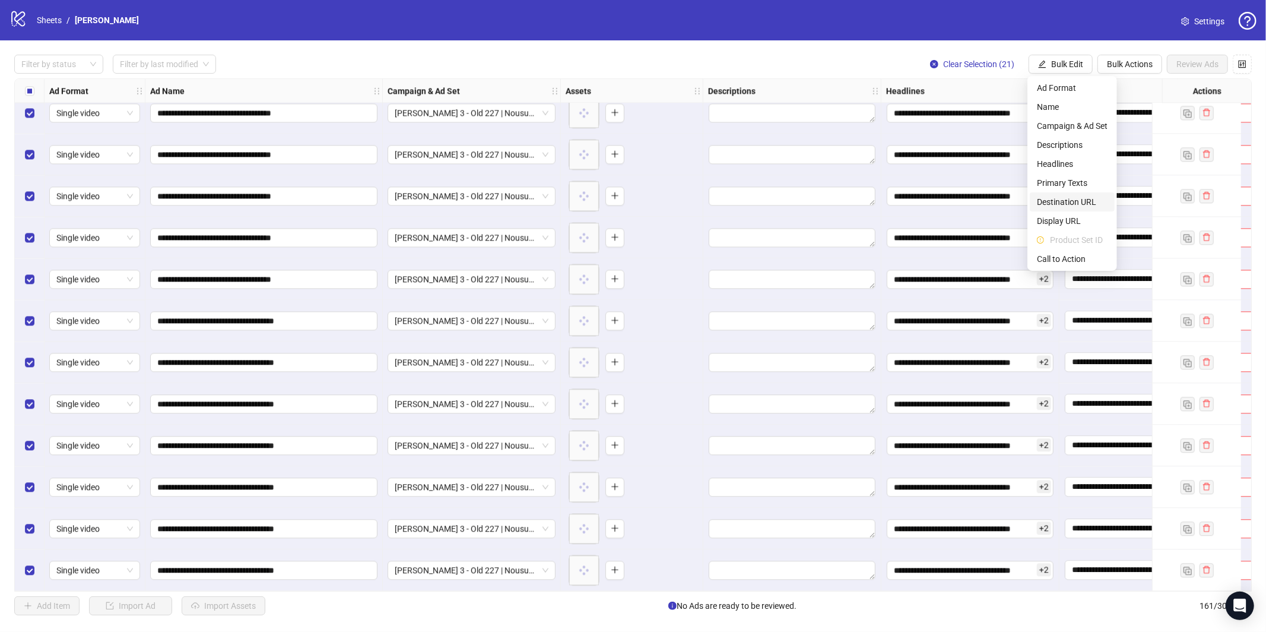
click at [1082, 202] on span "Destination URL" at bounding box center [1072, 201] width 71 height 13
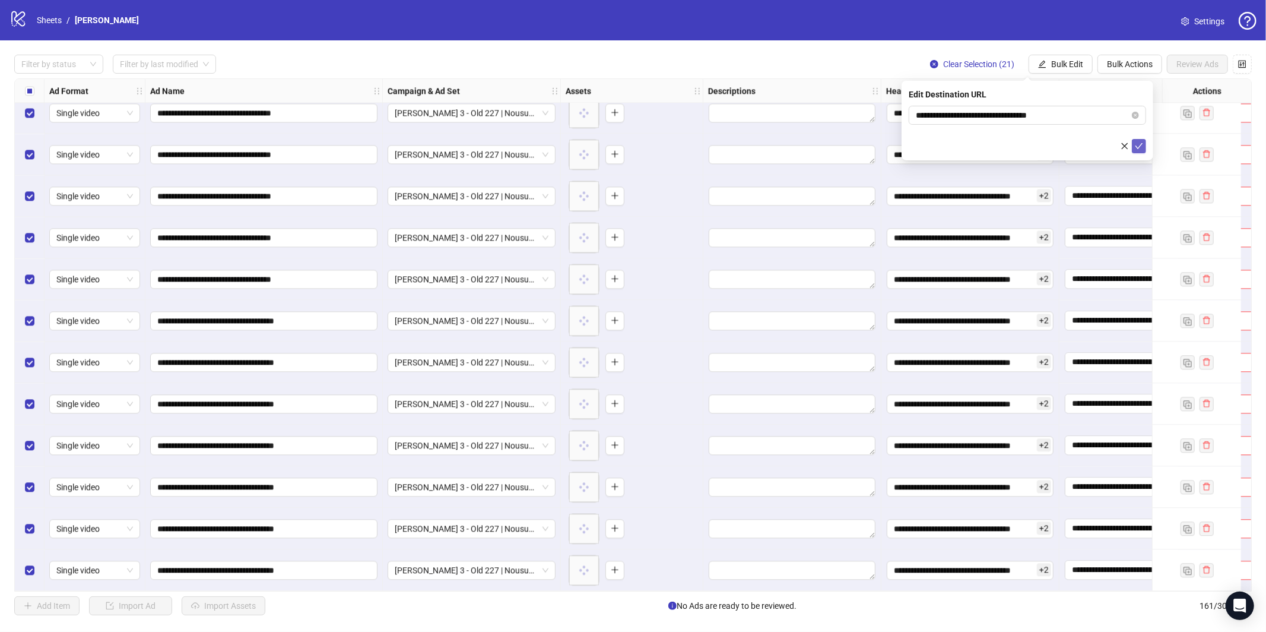
click at [1141, 148] on icon "check" at bounding box center [1139, 146] width 8 height 8
click at [1054, 61] on span "Bulk Edit" at bounding box center [1068, 63] width 32 height 9
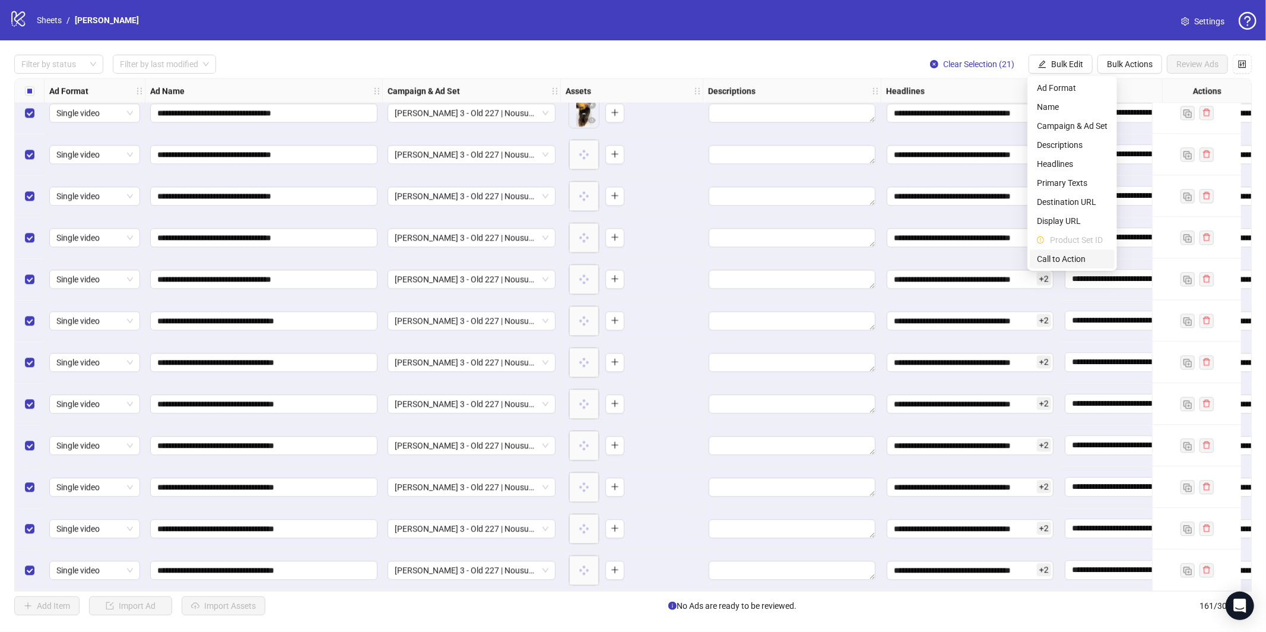
click at [1065, 258] on span "Call to Action" at bounding box center [1072, 258] width 71 height 13
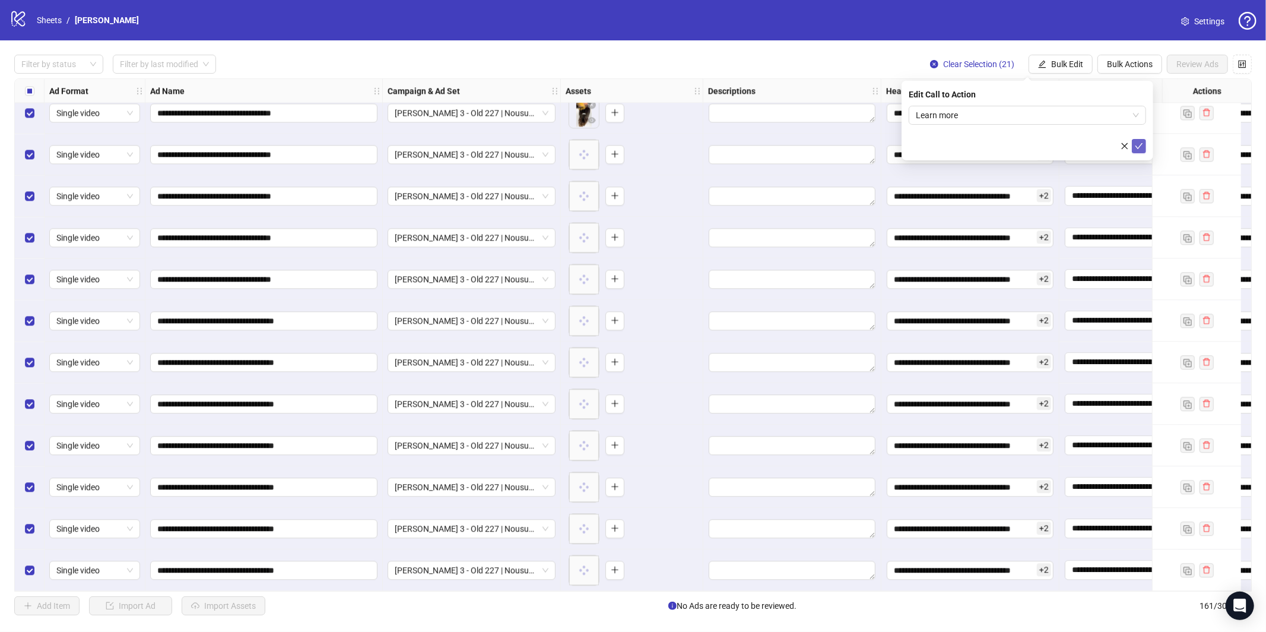
click at [1138, 144] on icon "check" at bounding box center [1139, 146] width 8 height 8
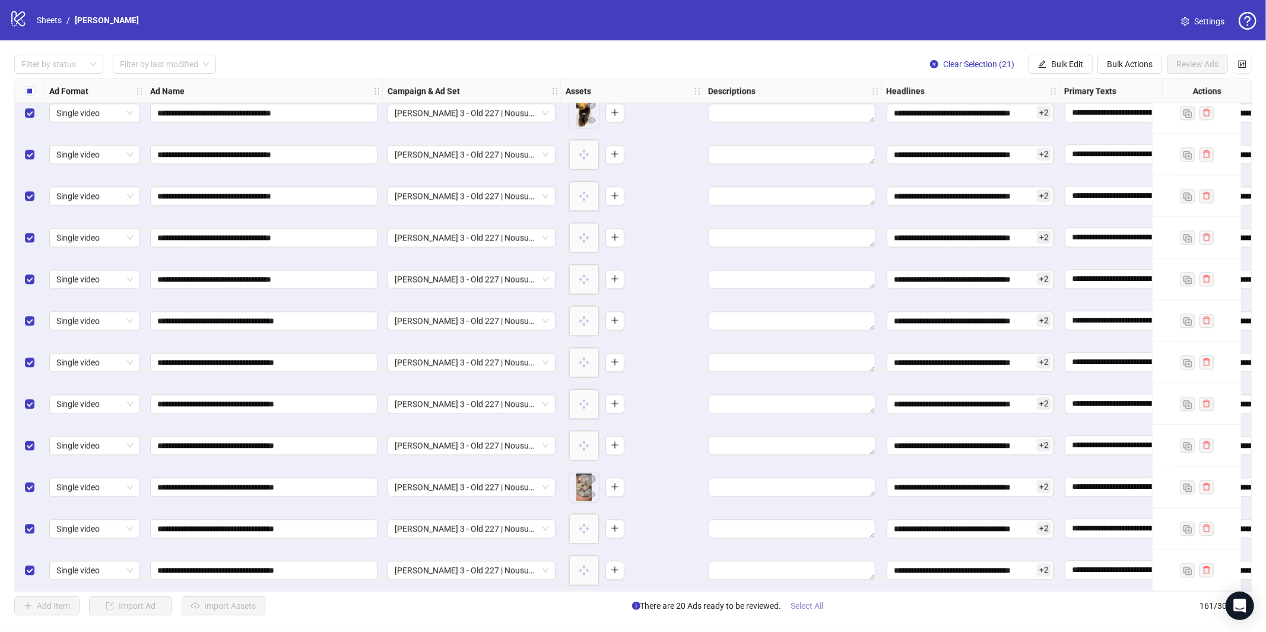
click at [814, 610] on span "Select All" at bounding box center [807, 605] width 33 height 9
click at [1195, 74] on div "**********" at bounding box center [633, 334] width 1266 height 589
click at [1198, 65] on span "Review Ads" at bounding box center [1198, 63] width 42 height 9
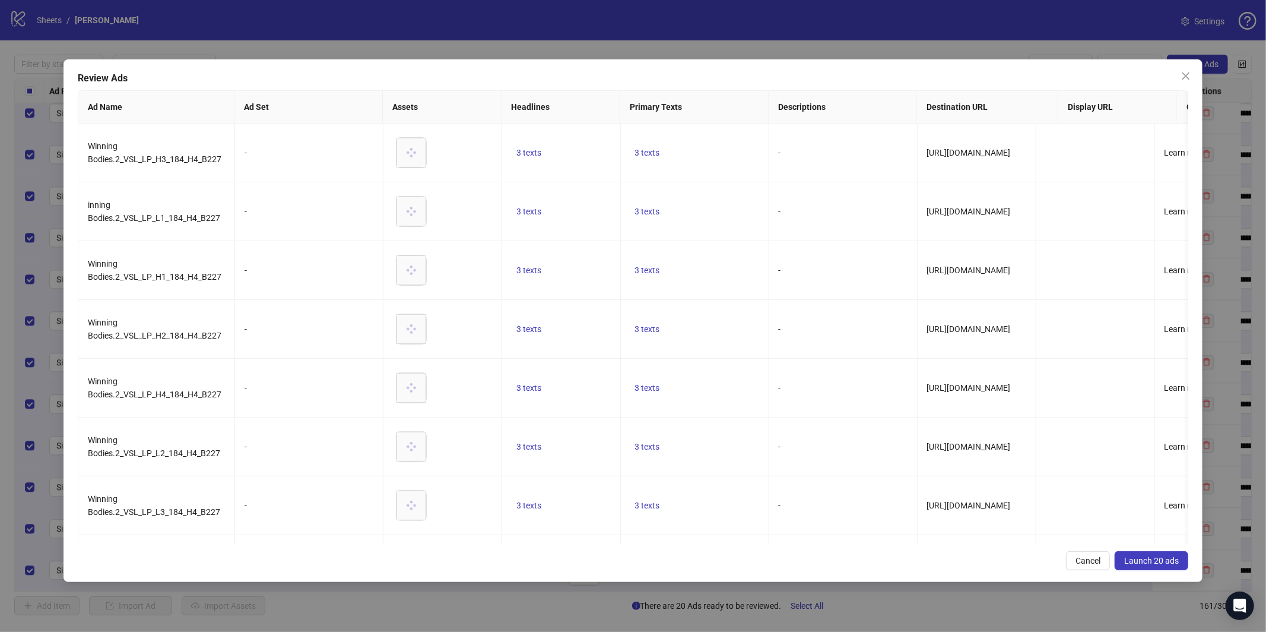
click at [1147, 561] on span "Launch 20 ads" at bounding box center [1152, 560] width 55 height 9
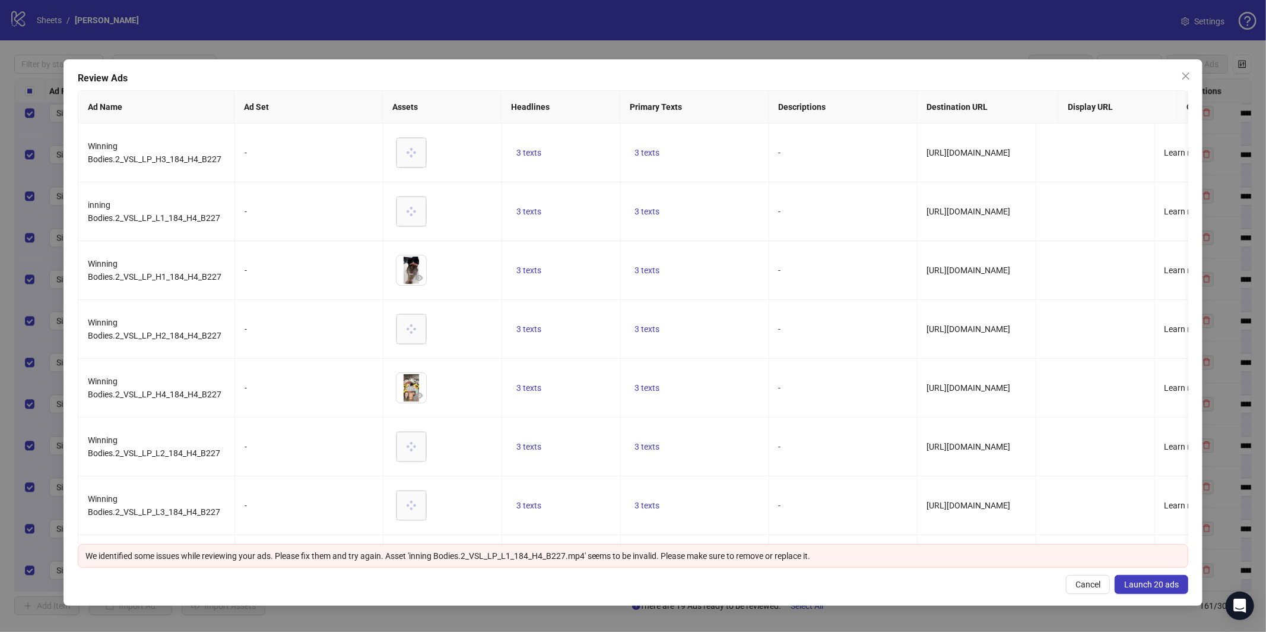
click at [1152, 587] on span "Launch 20 ads" at bounding box center [1152, 583] width 55 height 9
click at [1177, 74] on span "Close" at bounding box center [1186, 75] width 19 height 9
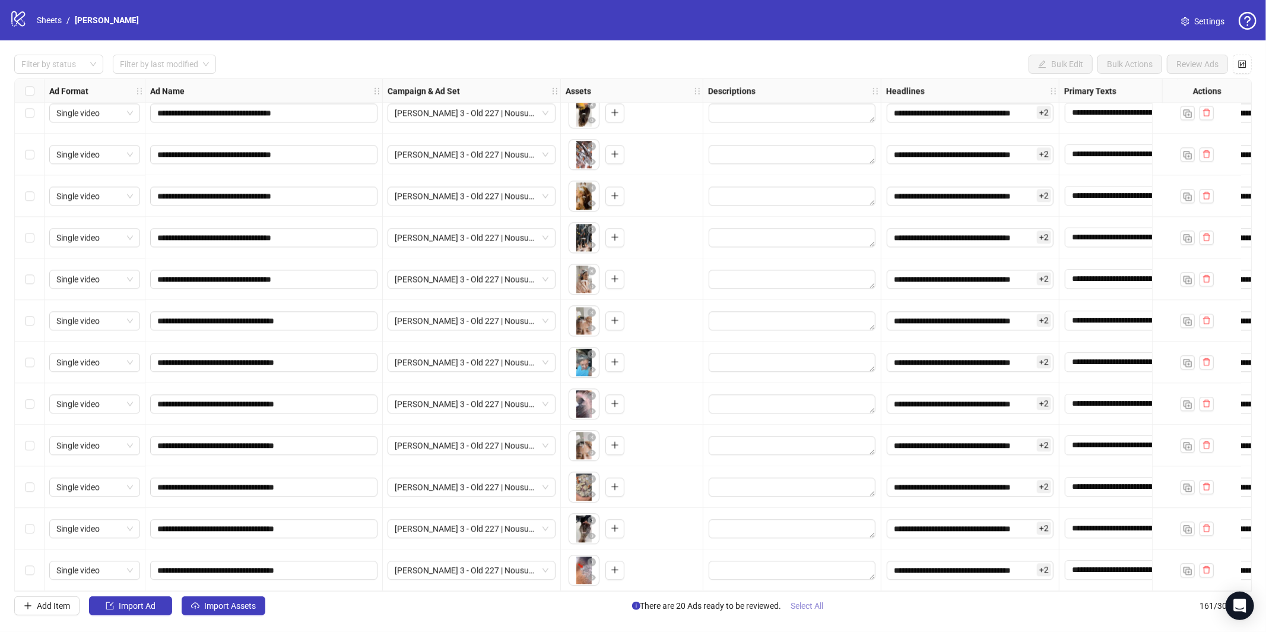
click at [810, 600] on button "Select All" at bounding box center [808, 605] width 52 height 19
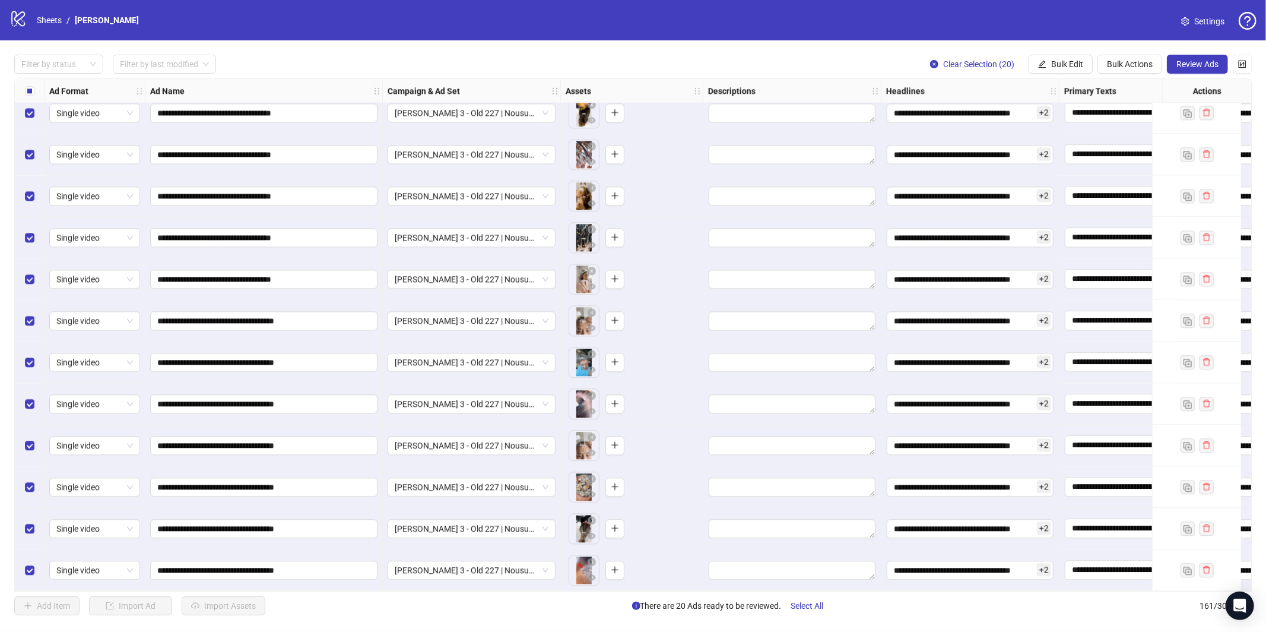
click at [1178, 59] on span "Review Ads" at bounding box center [1198, 63] width 42 height 9
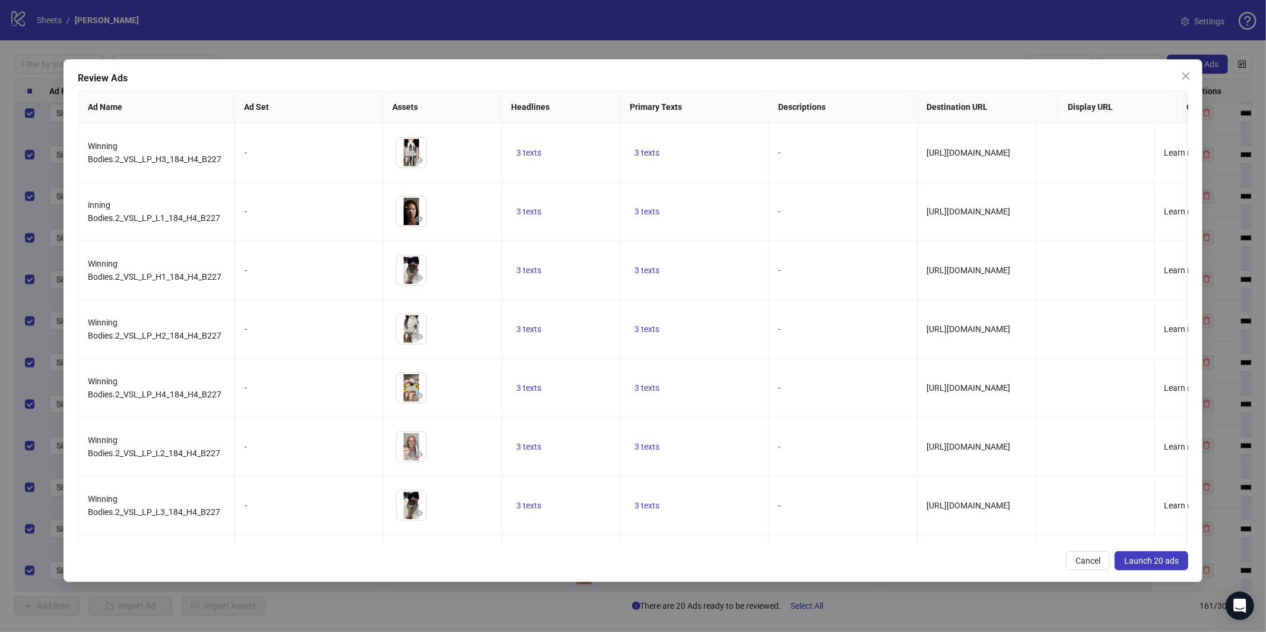
click at [1131, 560] on span "Launch 20 ads" at bounding box center [1152, 560] width 55 height 9
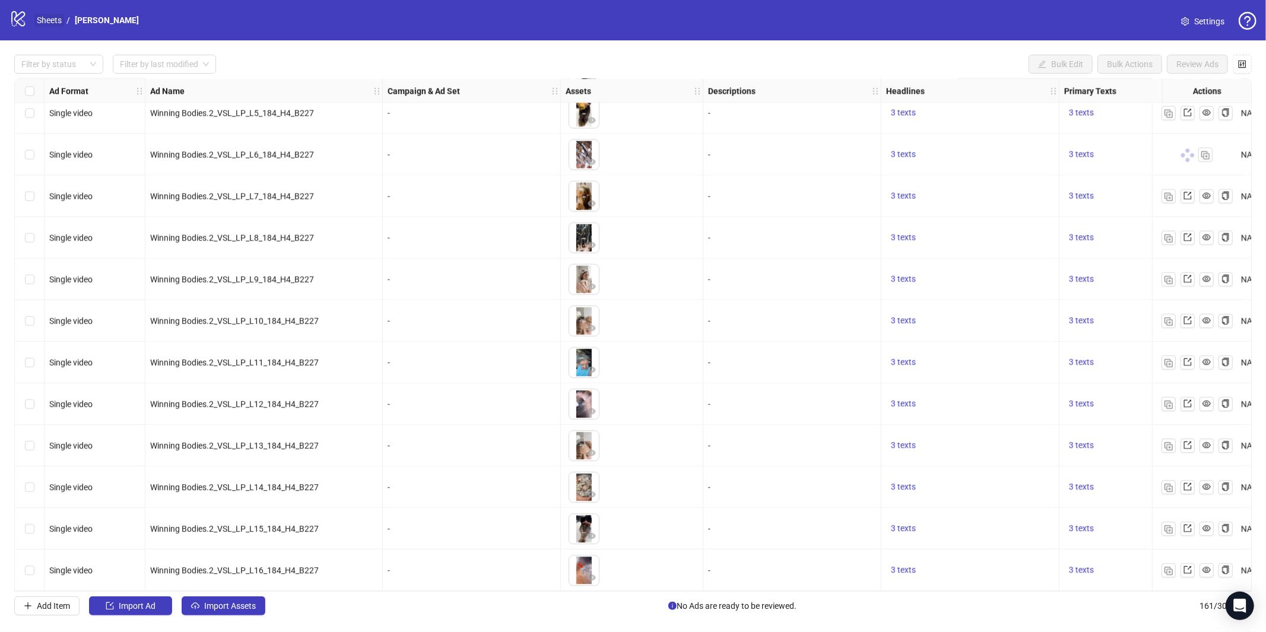
click at [52, 17] on link "Sheets" at bounding box center [49, 20] width 30 height 13
